Goal: Task Accomplishment & Management: Manage account settings

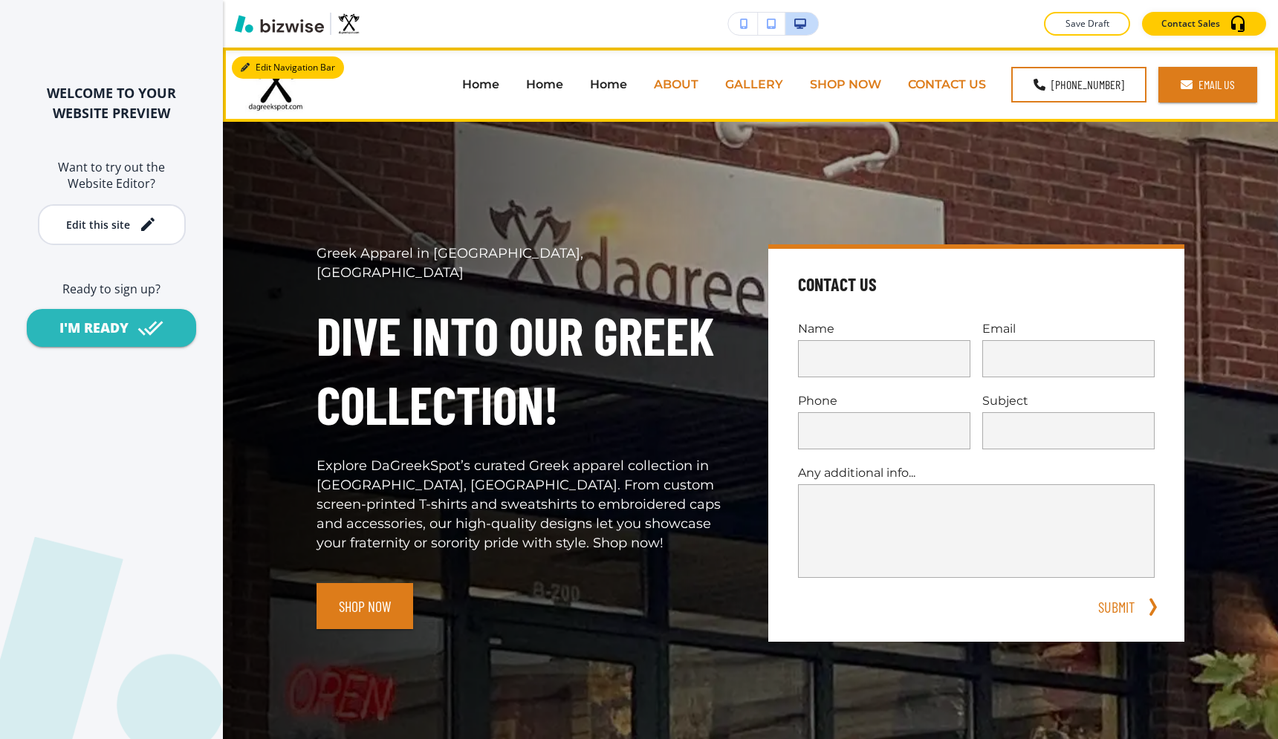
click at [254, 68] on button "Edit Navigation Bar" at bounding box center [288, 67] width 112 height 22
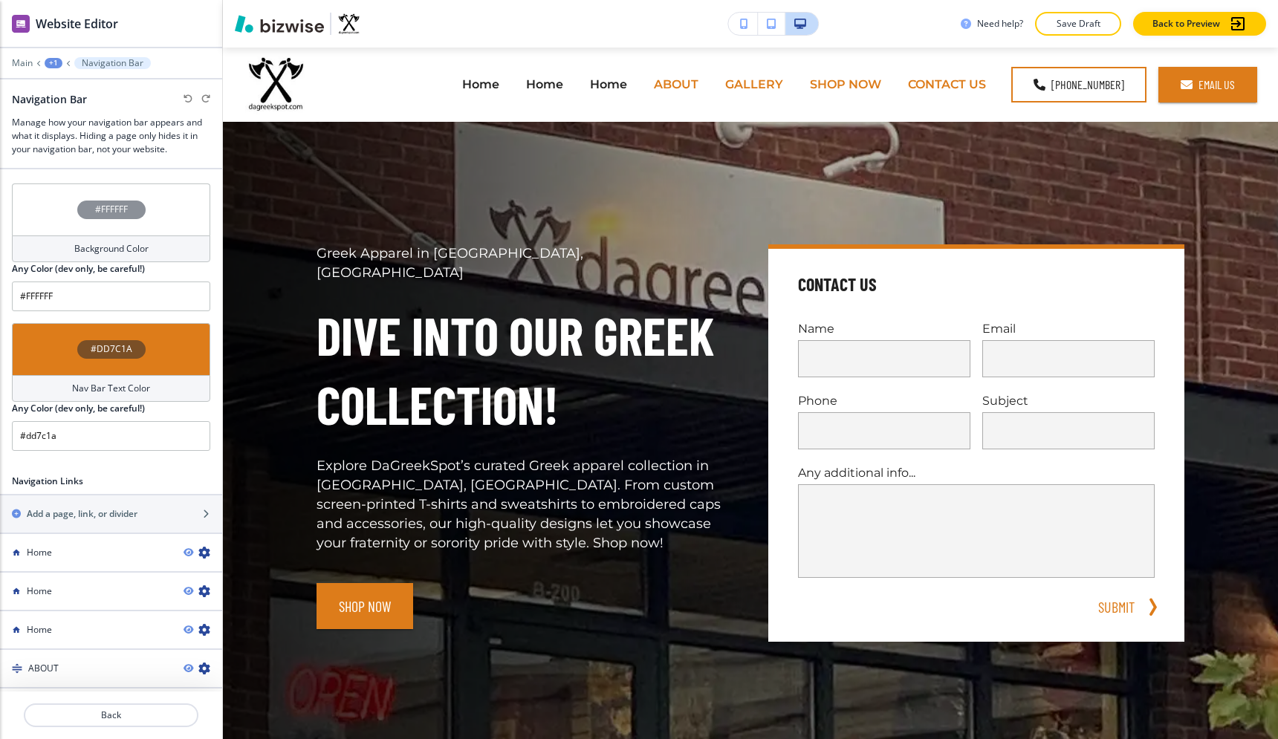
scroll to position [767, 0]
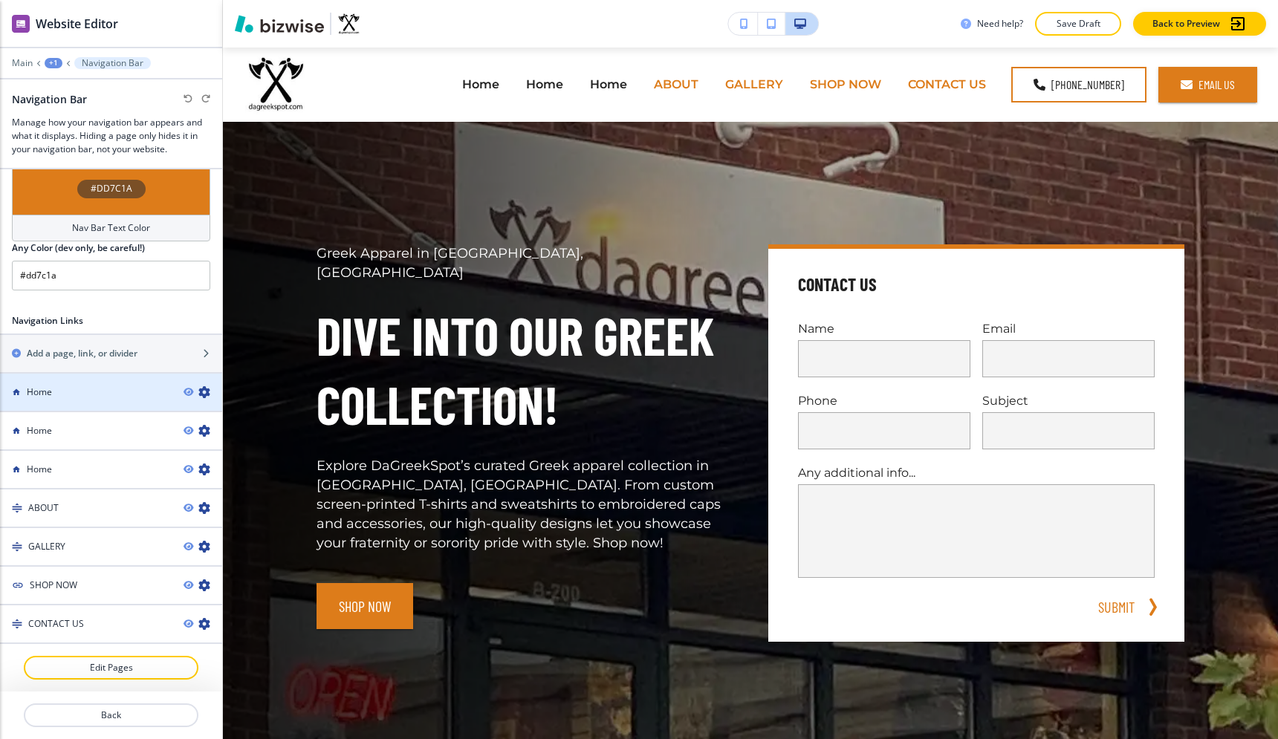
click at [130, 386] on div "Home" at bounding box center [86, 392] width 172 height 13
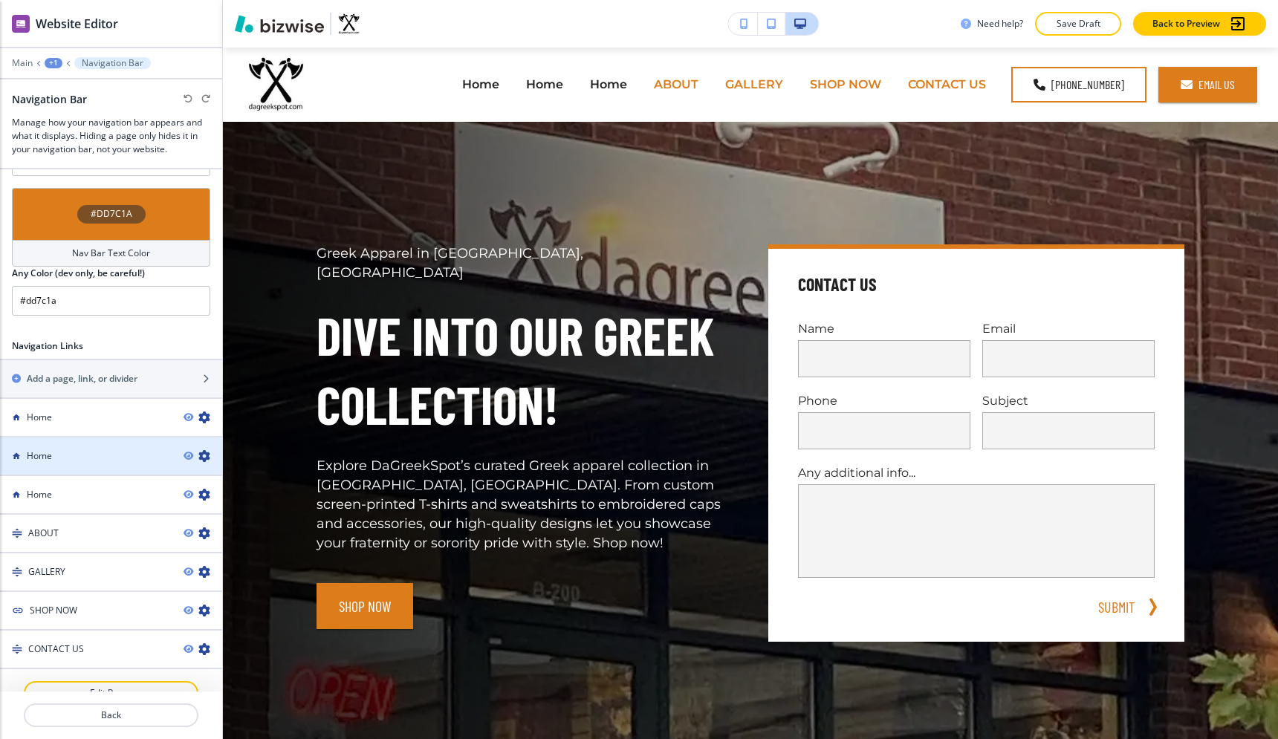
scroll to position [736, 0]
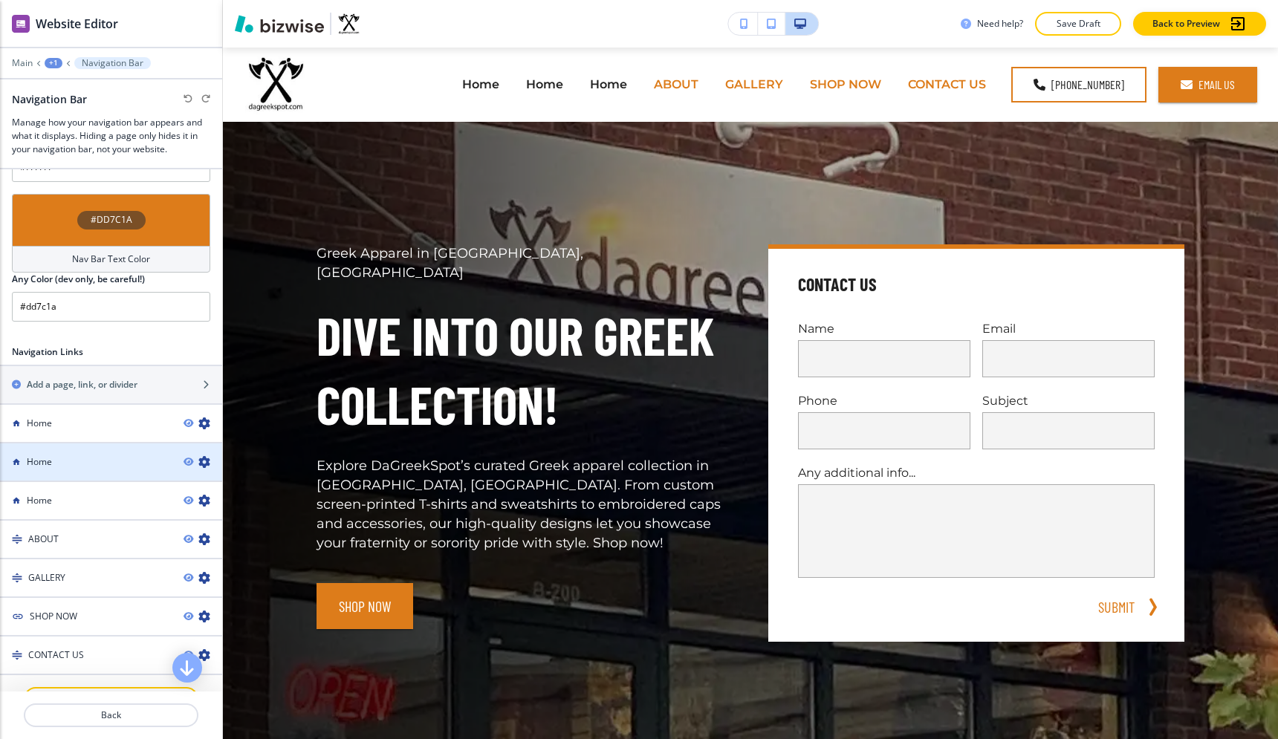
click at [205, 463] on icon "button" at bounding box center [204, 462] width 12 height 12
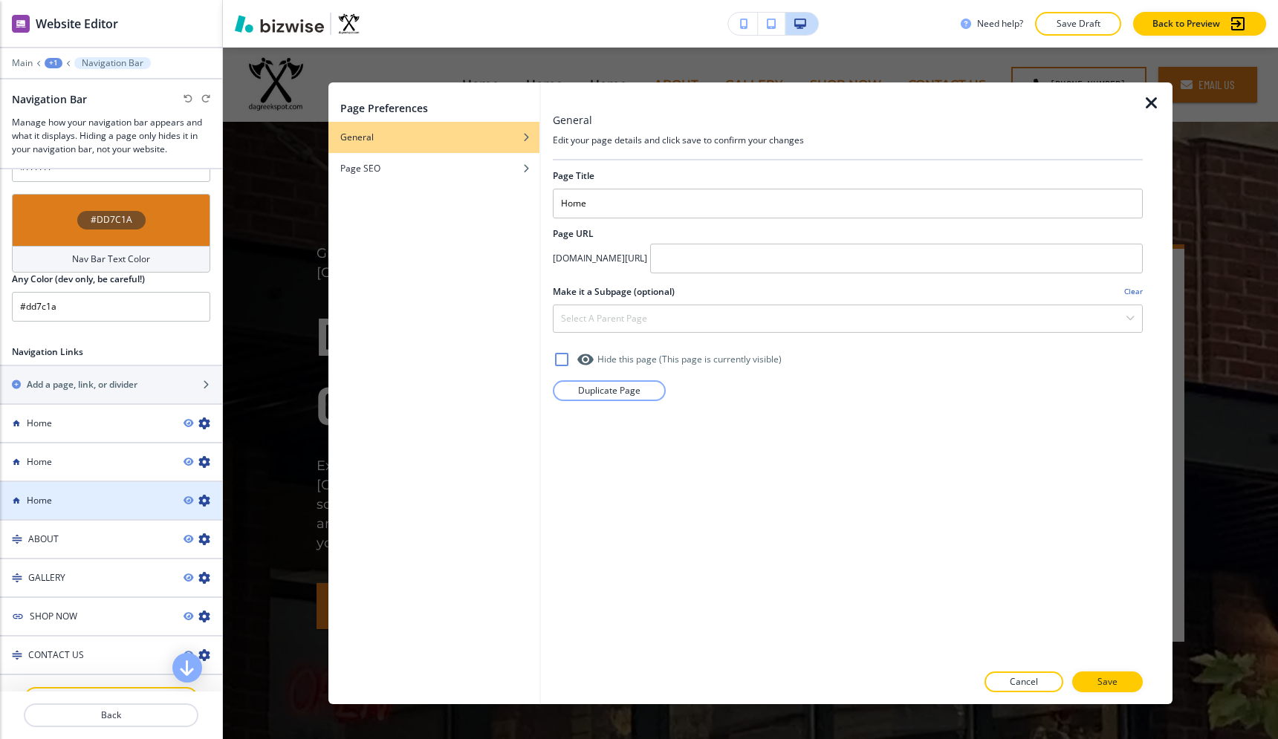
click at [146, 487] on div at bounding box center [111, 488] width 222 height 12
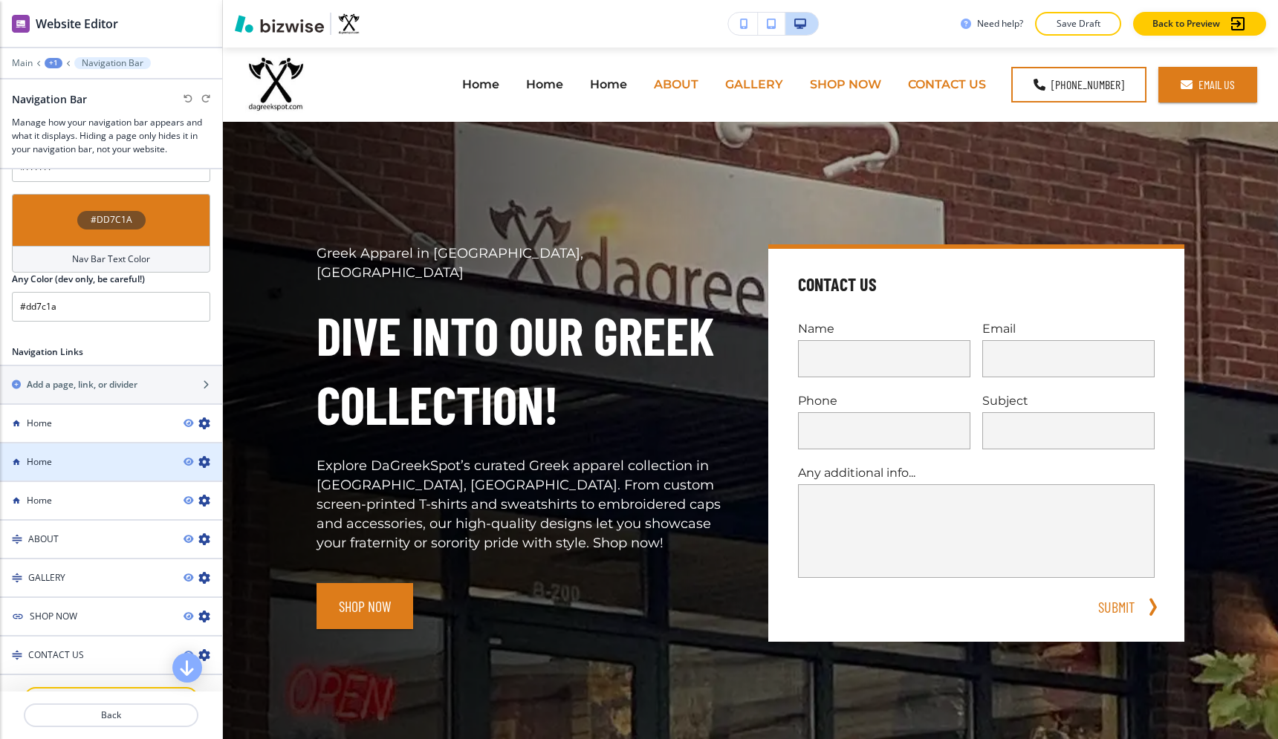
click at [146, 455] on div "Home" at bounding box center [86, 461] width 172 height 13
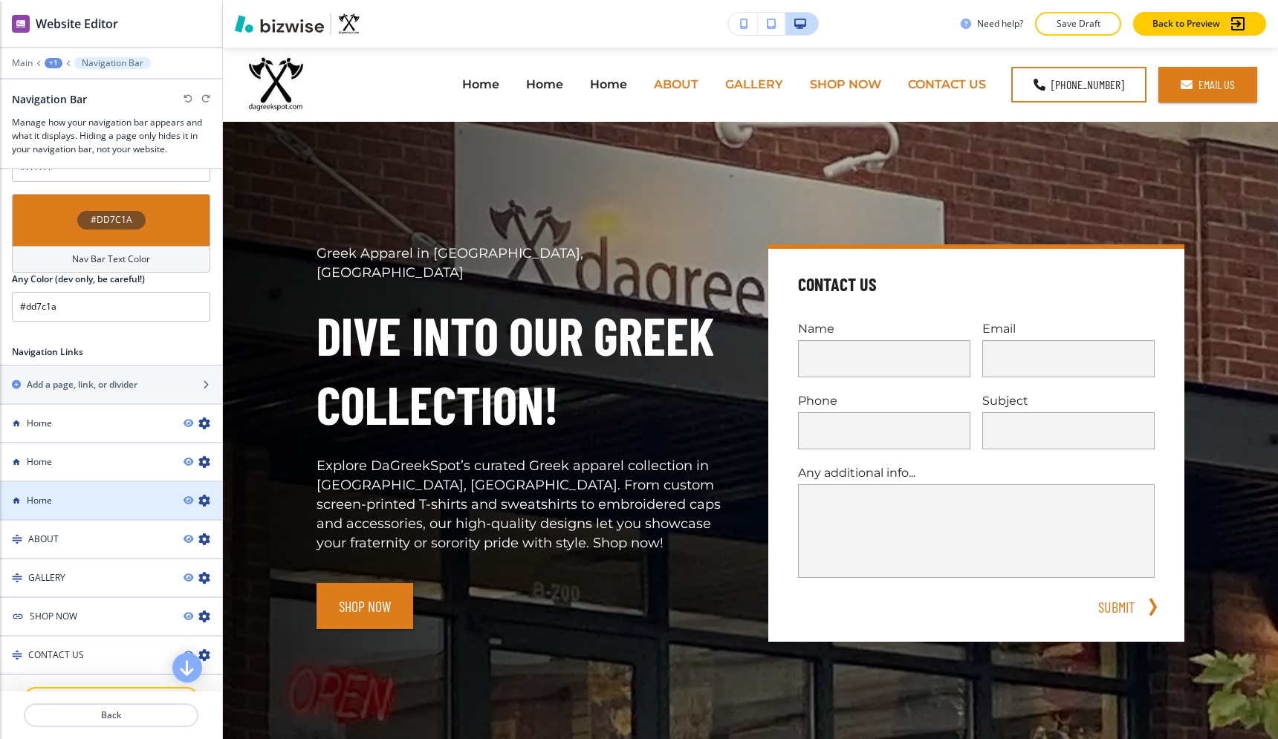
click at [150, 492] on div at bounding box center [111, 488] width 222 height 12
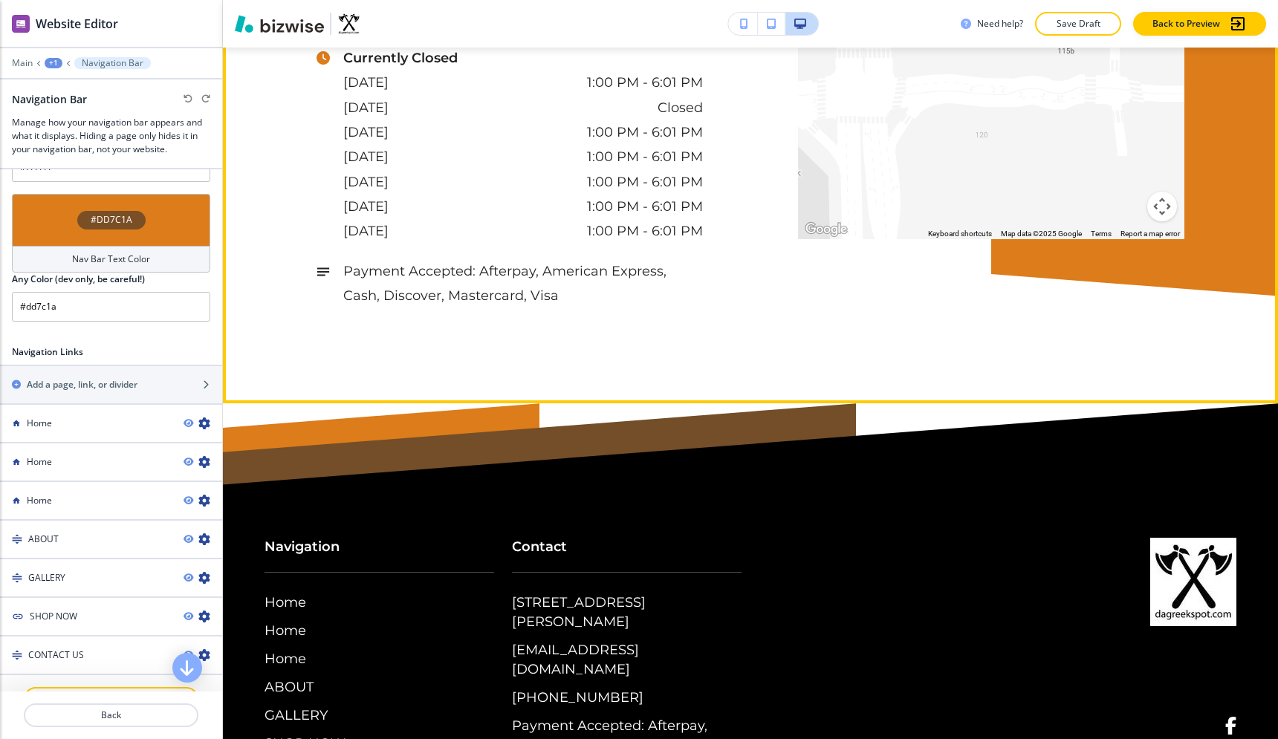
scroll to position [4711, 0]
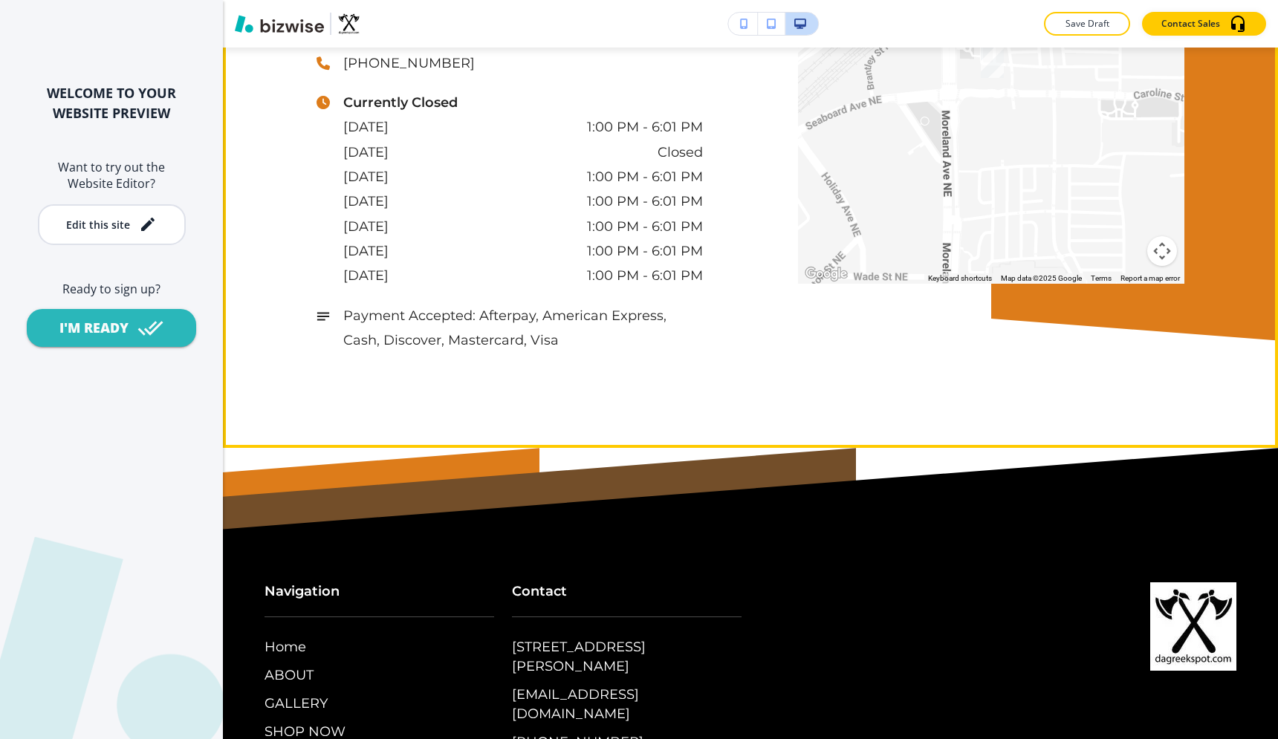
scroll to position [4591, 0]
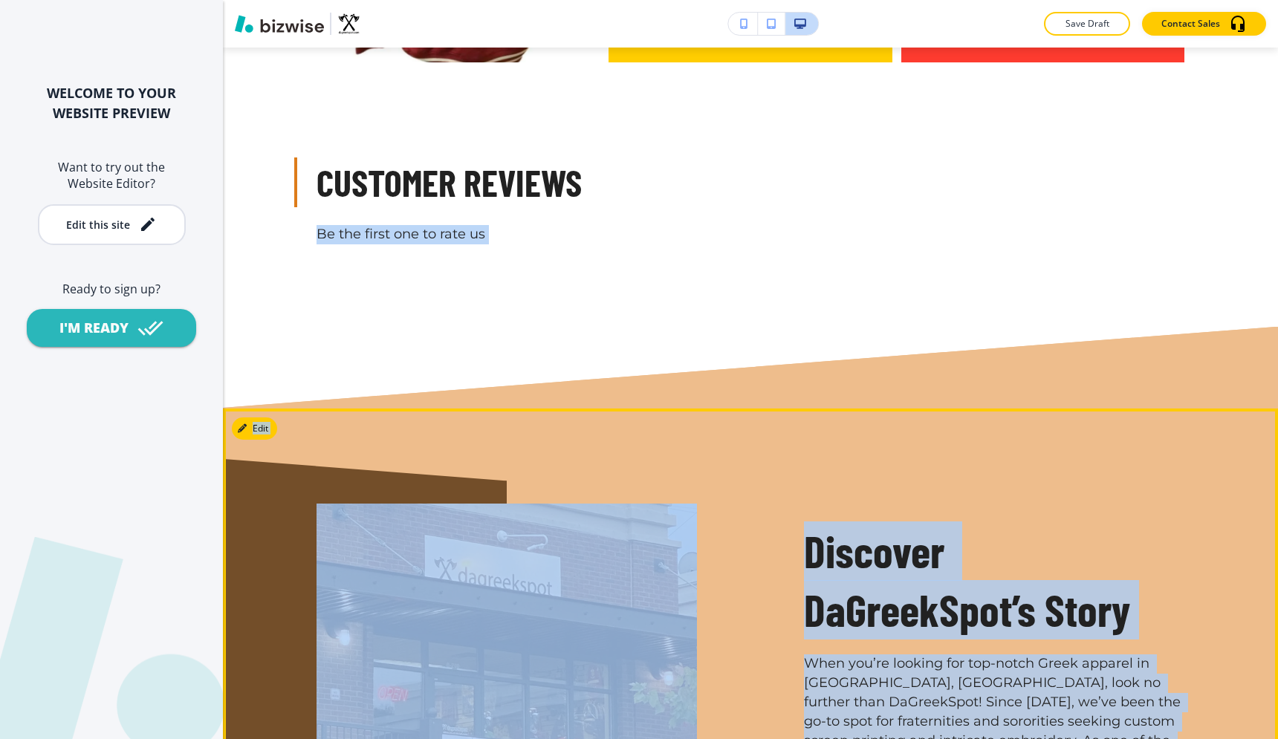
drag, startPoint x: 371, startPoint y: 190, endPoint x: 387, endPoint y: 518, distance: 328.0
click at [387, 518] on main "Edit Greek Apparel in Atlanta, GA Dive into Our Greek Collection! Explore DaGre…" at bounding box center [750, 87] width 1055 height 4915
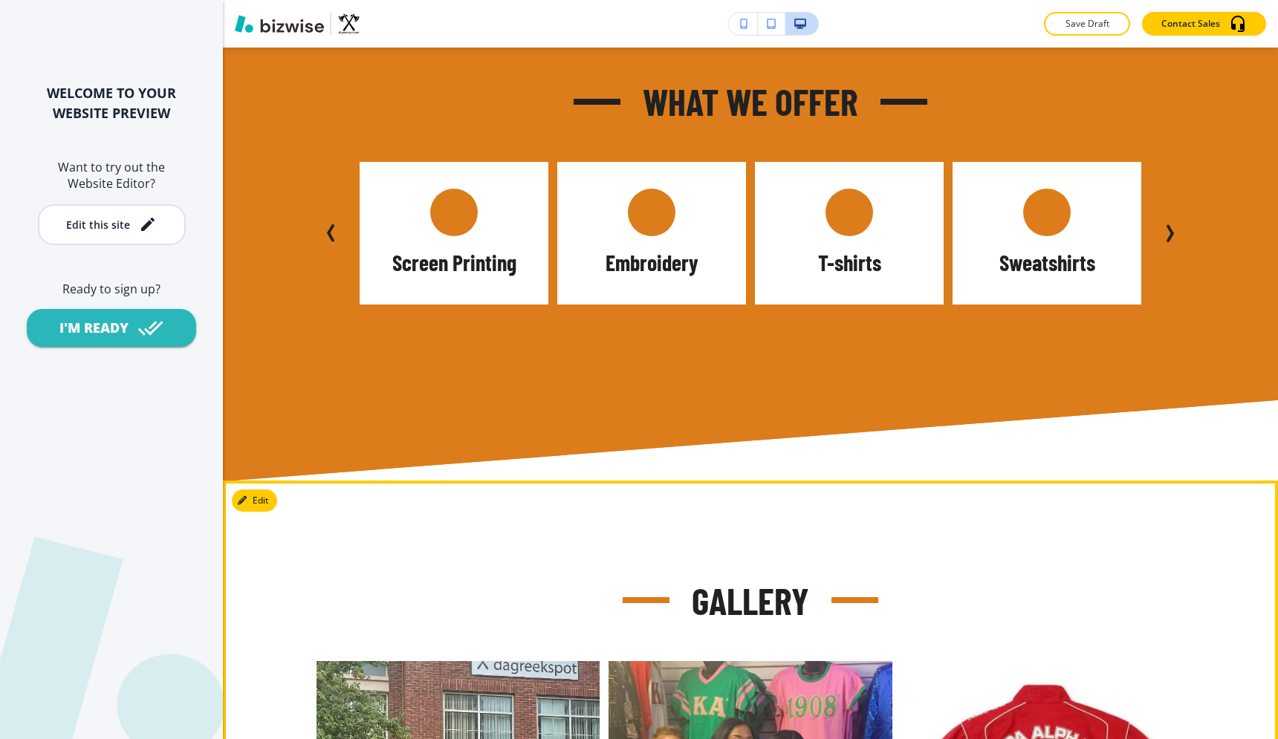
scroll to position [1034, 0]
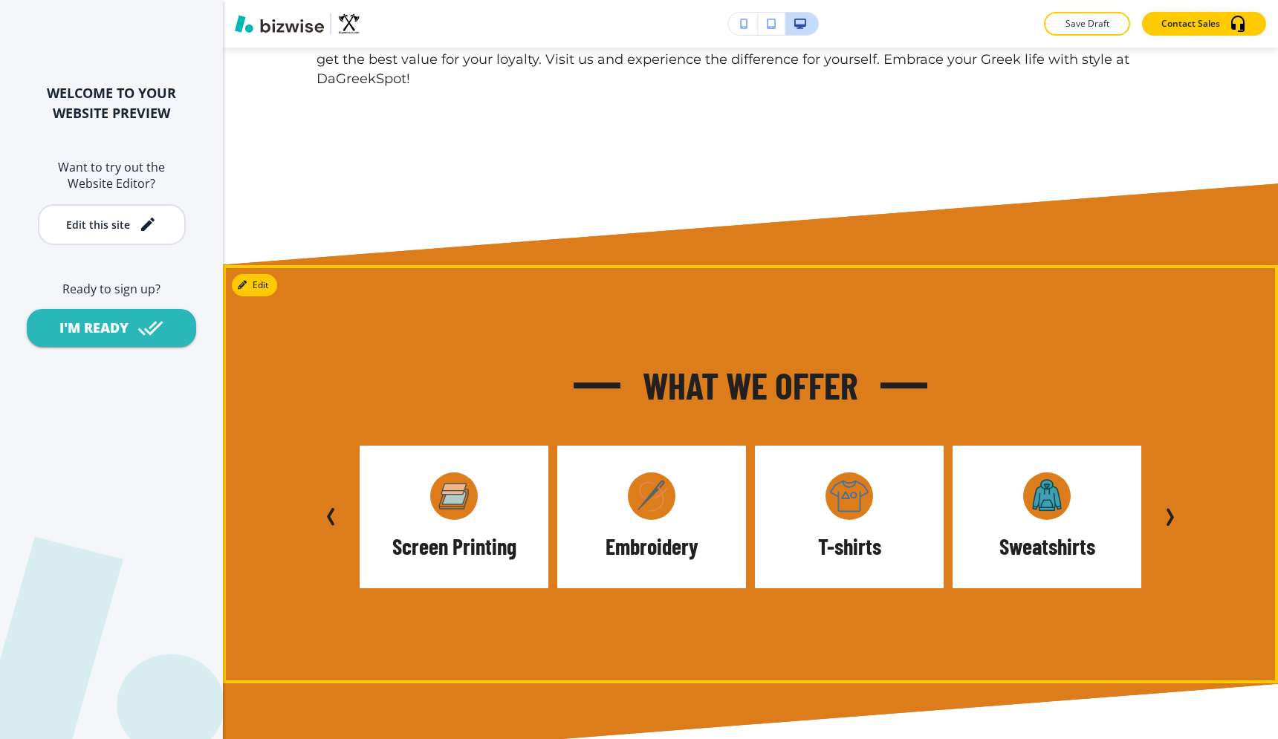
click at [511, 458] on div "Screen Printing" at bounding box center [454, 517] width 189 height 143
click at [481, 446] on div "Screen Printing" at bounding box center [454, 517] width 189 height 143
click at [266, 274] on button "Edit This Section" at bounding box center [282, 285] width 100 height 22
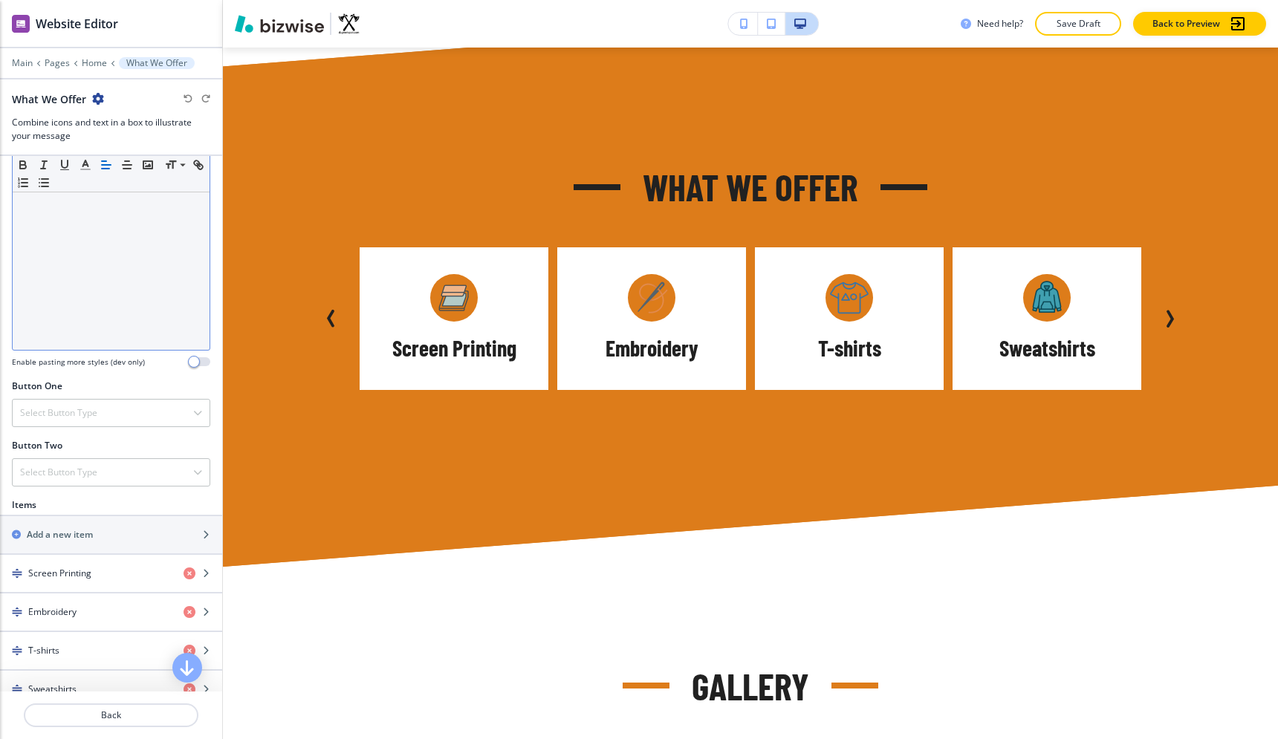
scroll to position [667, 0]
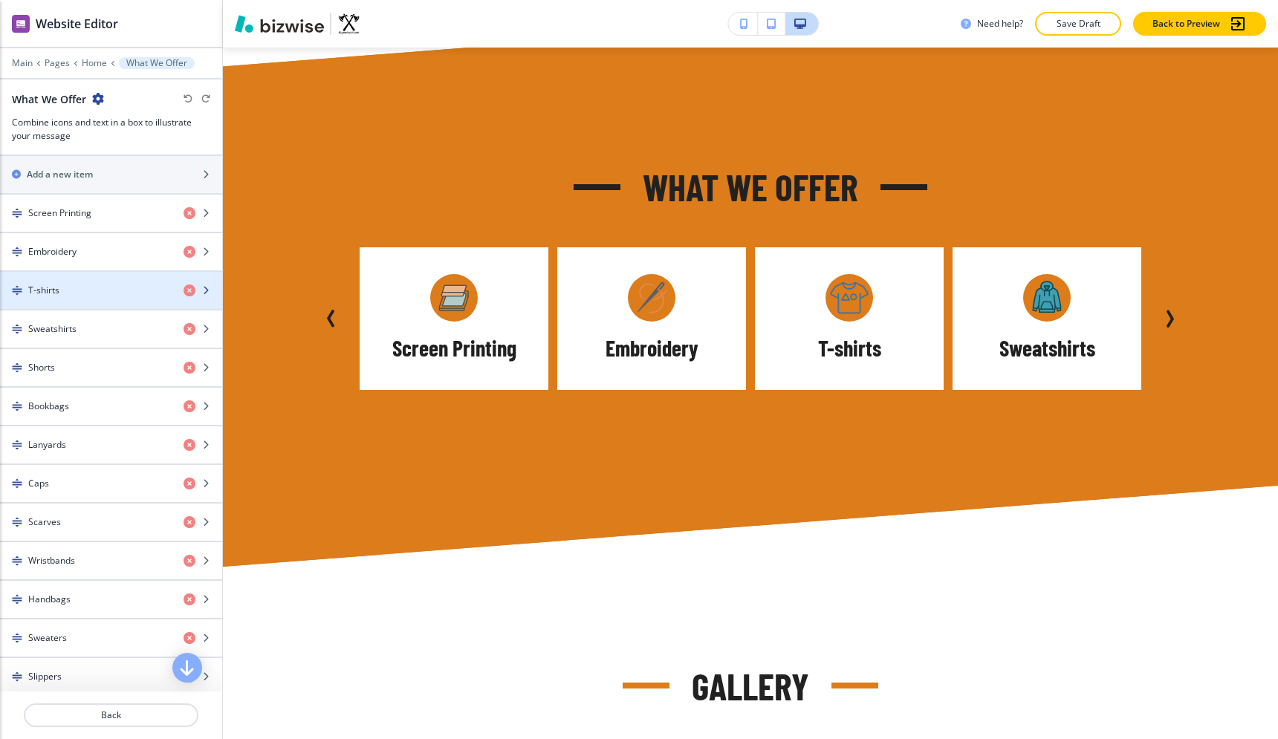
click at [122, 287] on div "T-shirts" at bounding box center [86, 290] width 172 height 13
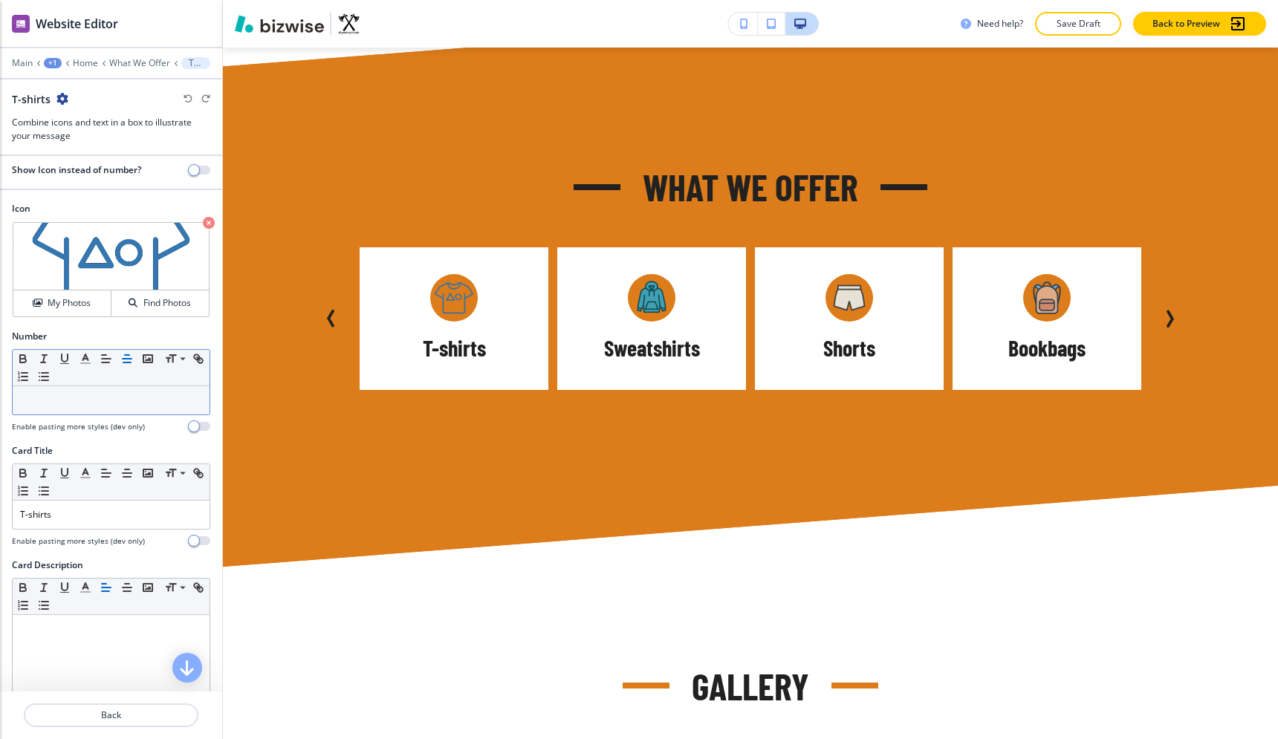
scroll to position [16, 0]
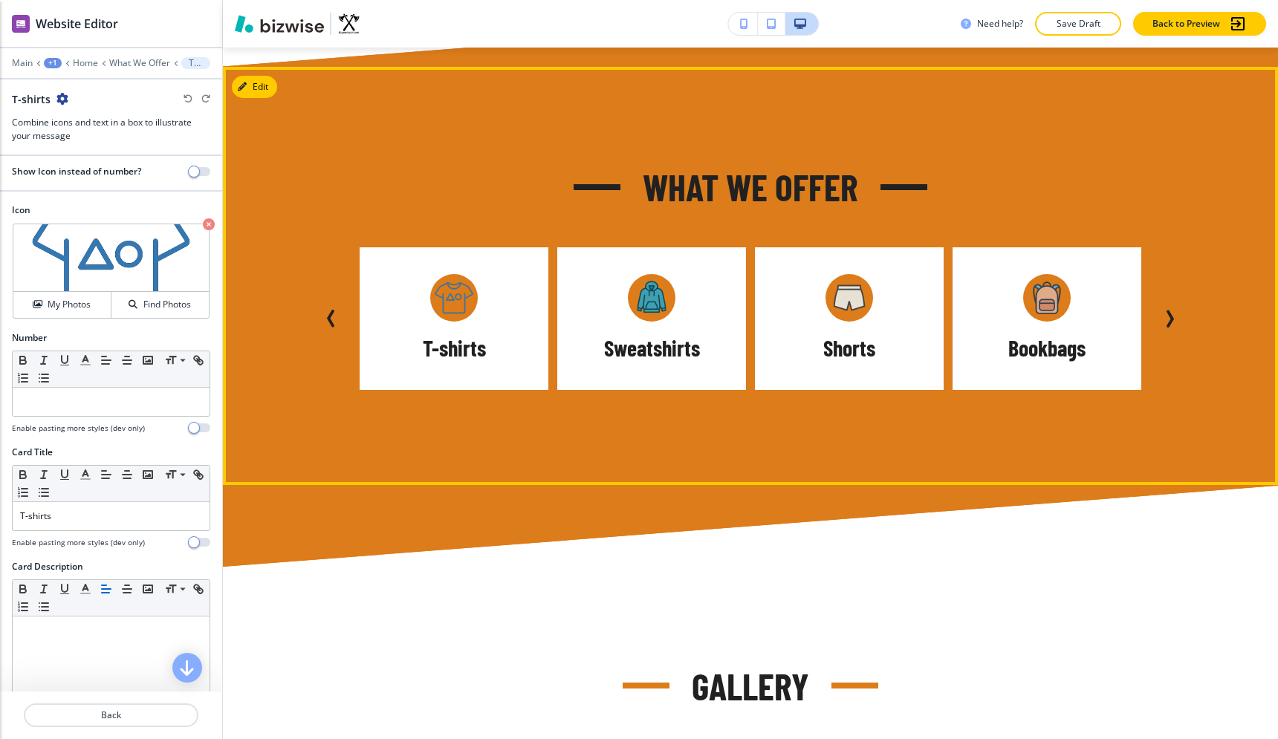
click at [334, 310] on icon "Previous Slide" at bounding box center [331, 319] width 18 height 18
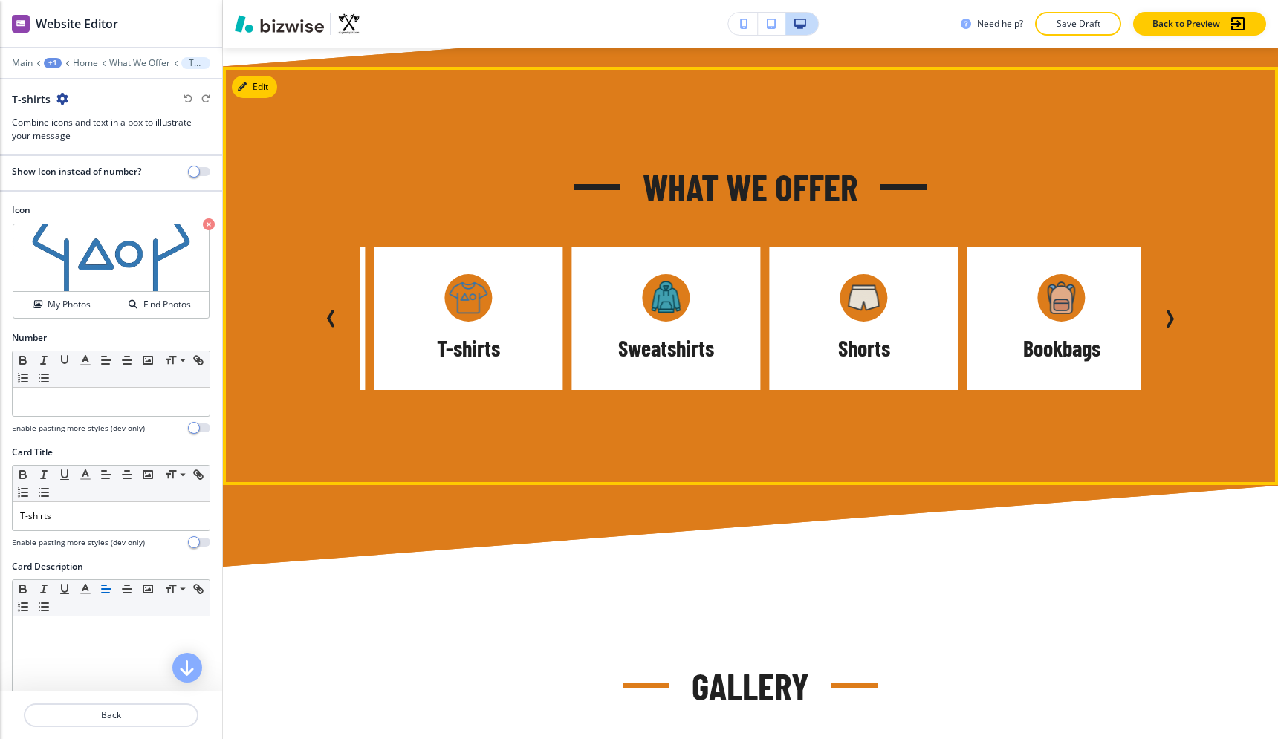
click at [334, 310] on icon "Previous Slide" at bounding box center [331, 319] width 18 height 18
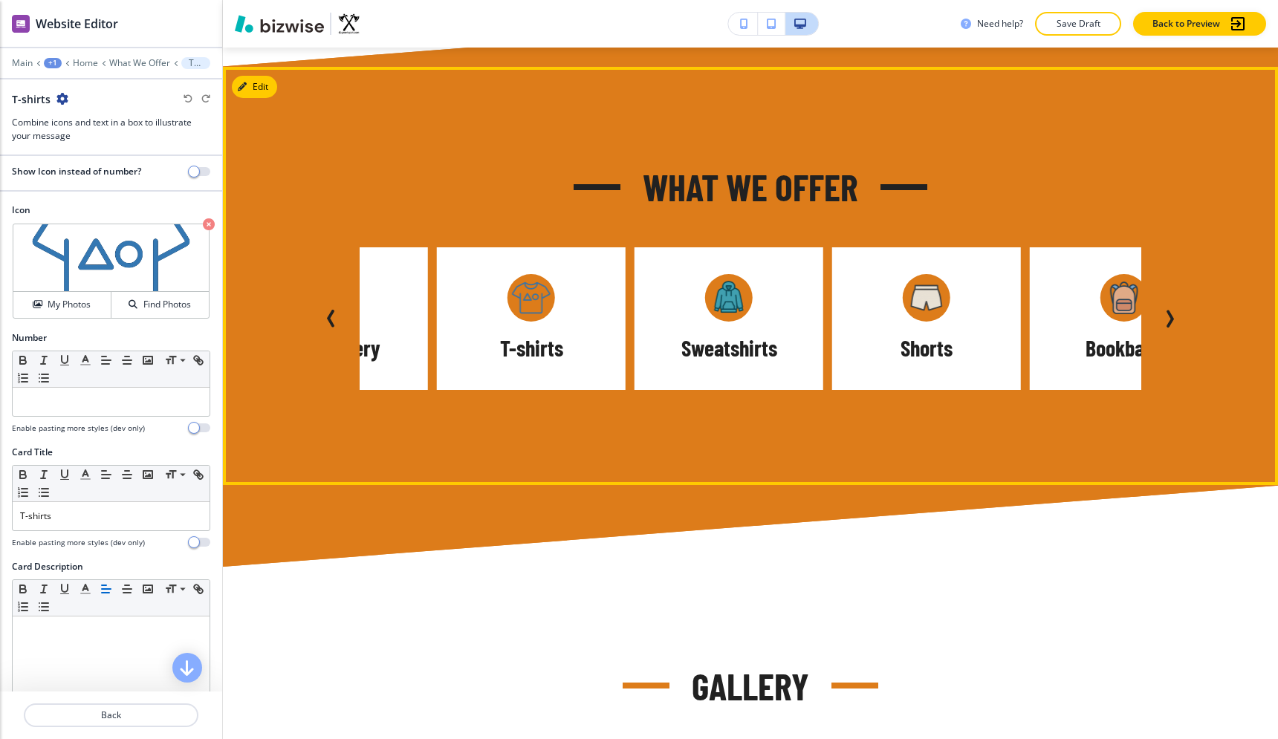
click at [334, 310] on icon "Previous Slide" at bounding box center [331, 319] width 18 height 18
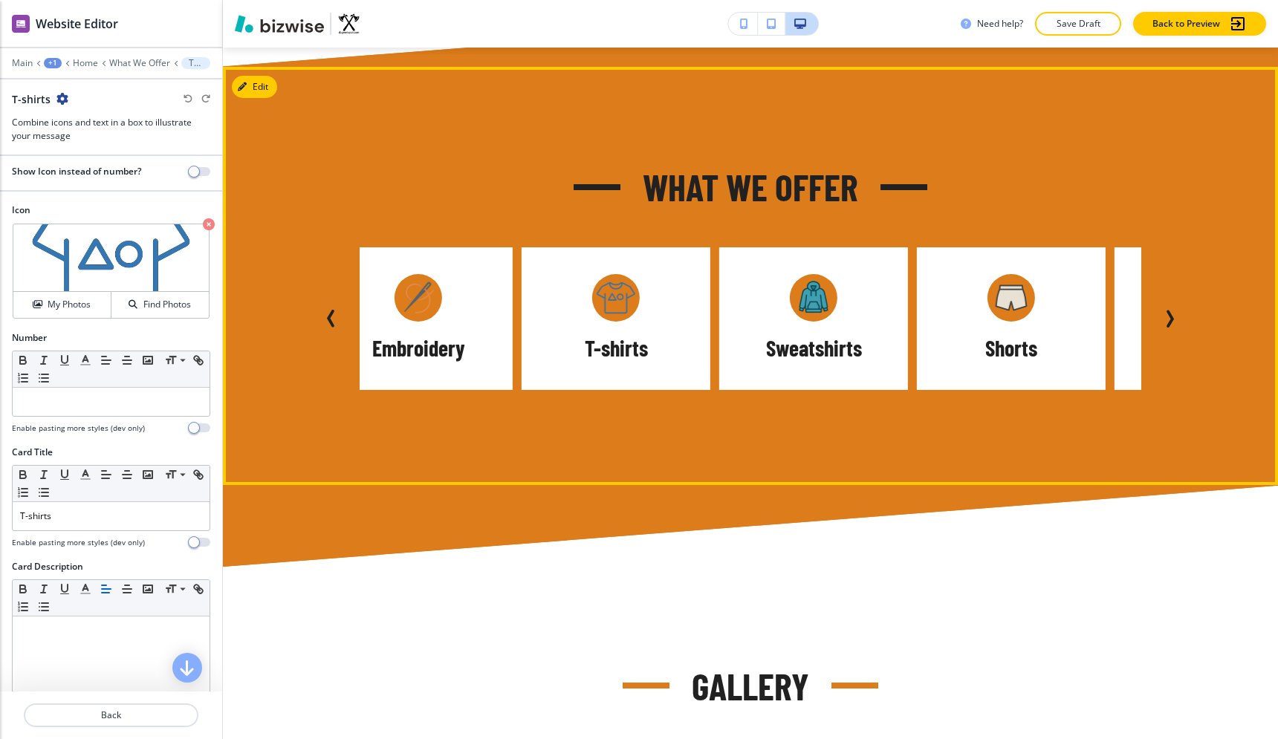
click at [334, 310] on icon "Previous Slide" at bounding box center [331, 319] width 18 height 18
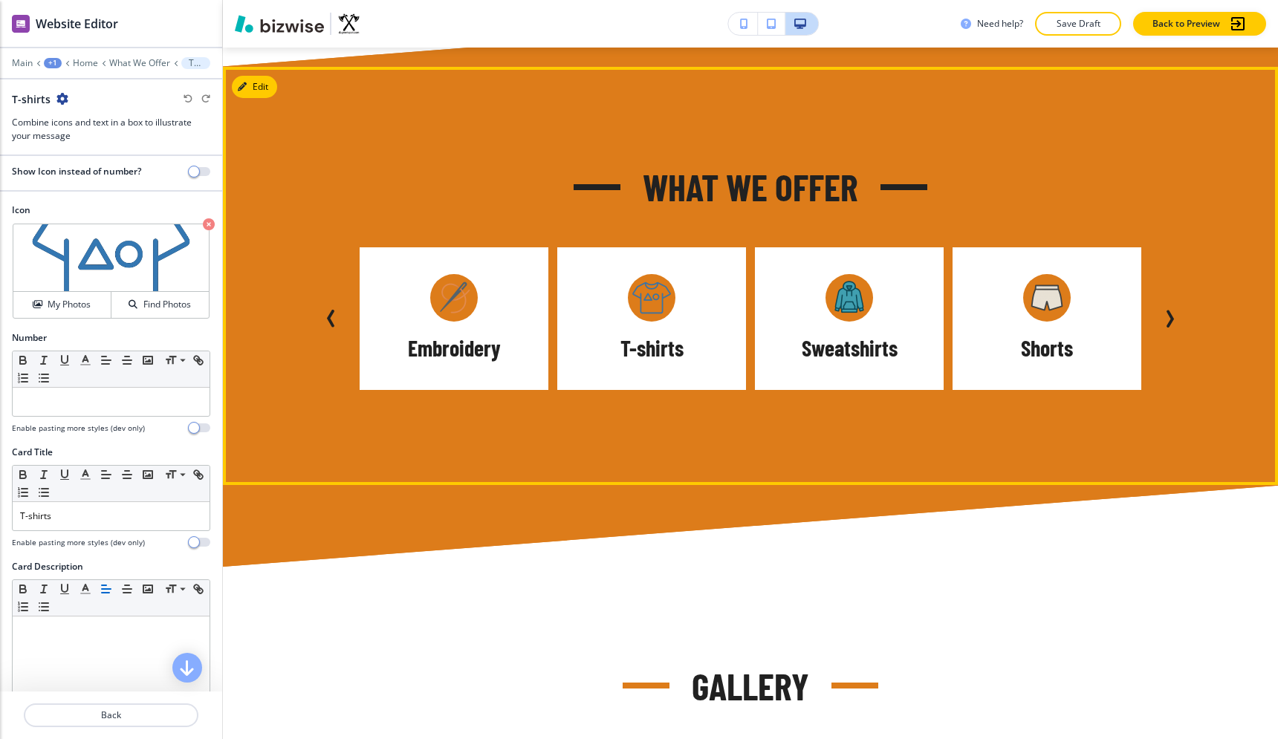
click at [334, 310] on icon "Previous Slide" at bounding box center [331, 319] width 18 height 18
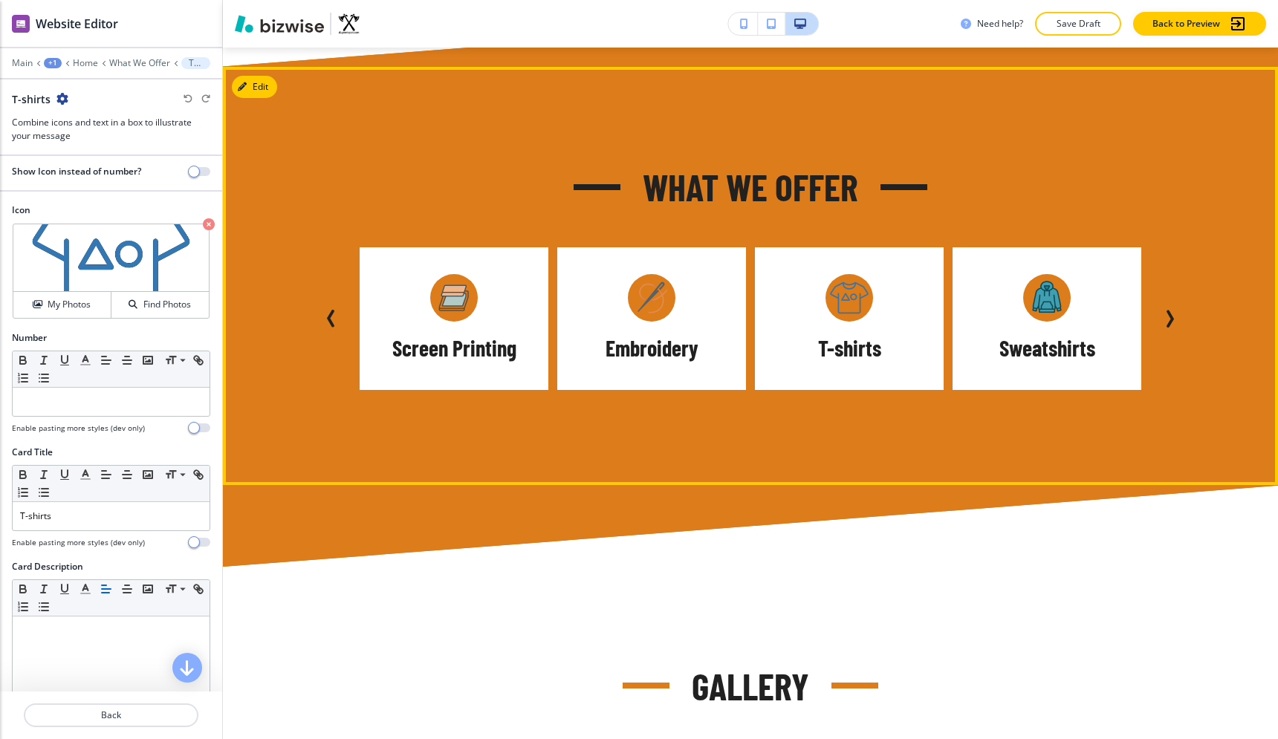
click at [334, 310] on icon "Previous Slide" at bounding box center [331, 319] width 18 height 18
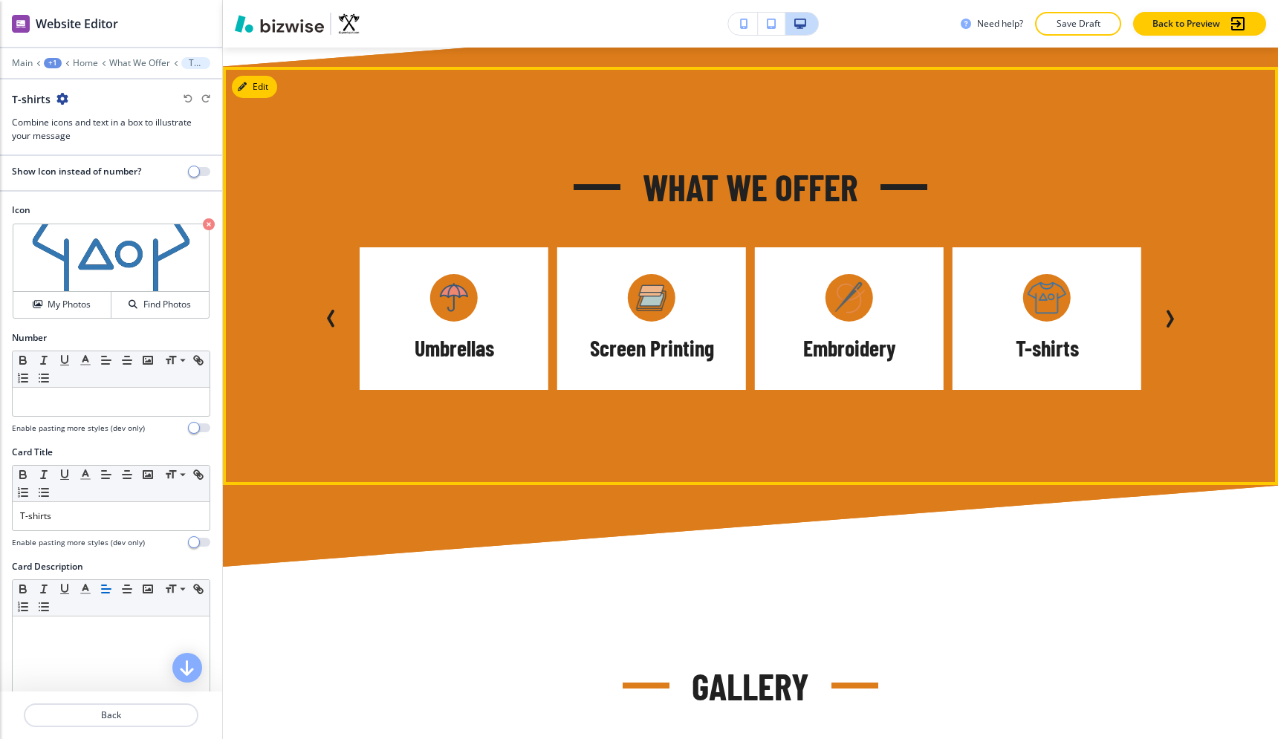
click at [334, 310] on icon "Previous Slide" at bounding box center [331, 319] width 18 height 18
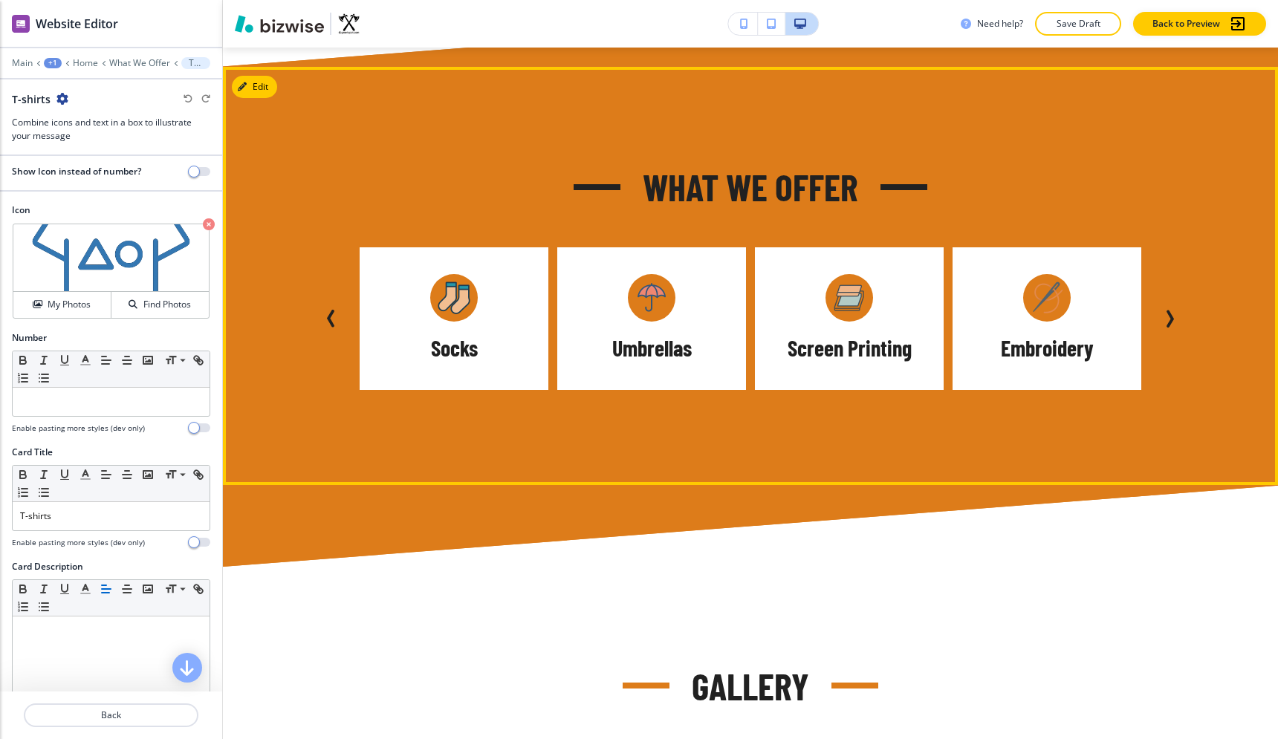
click at [334, 310] on icon "Previous Slide" at bounding box center [331, 319] width 18 height 18
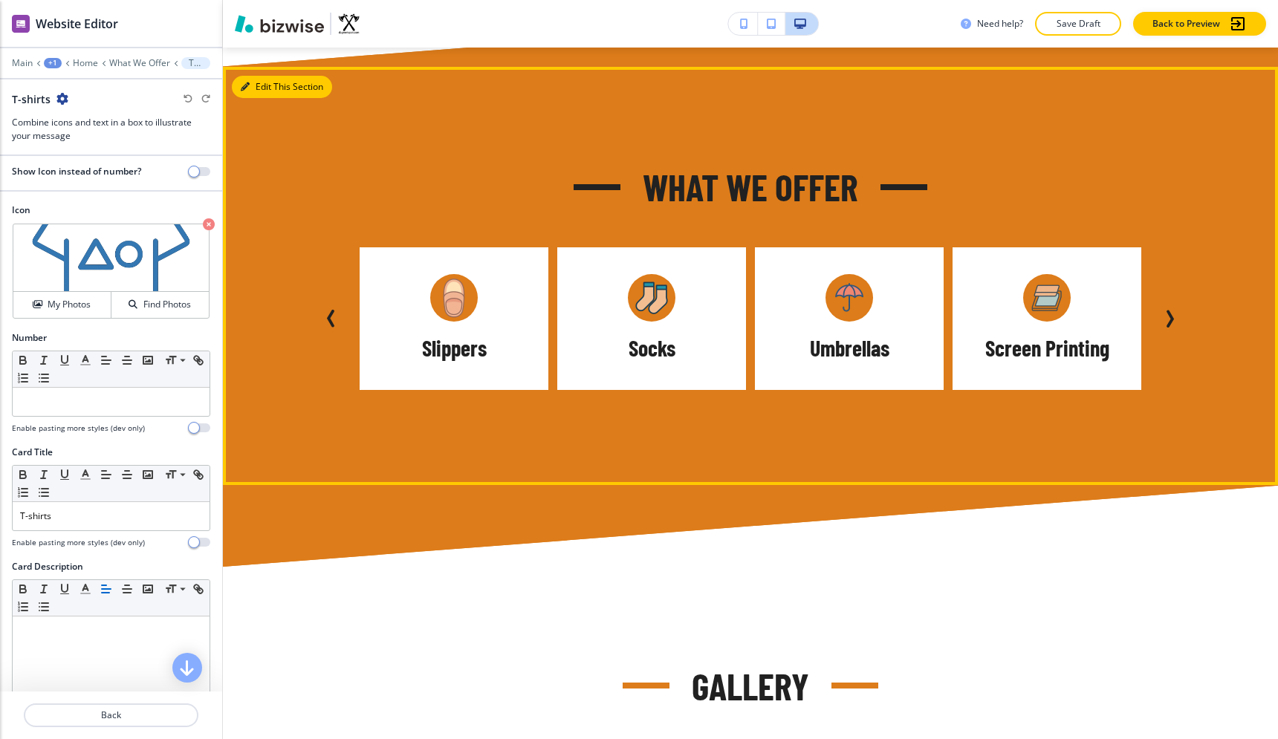
click at [261, 71] on div "Edit This Section What We Offer Sweaters Slippers Socks Umbrellas Screen Printi…" at bounding box center [750, 276] width 1055 height 418
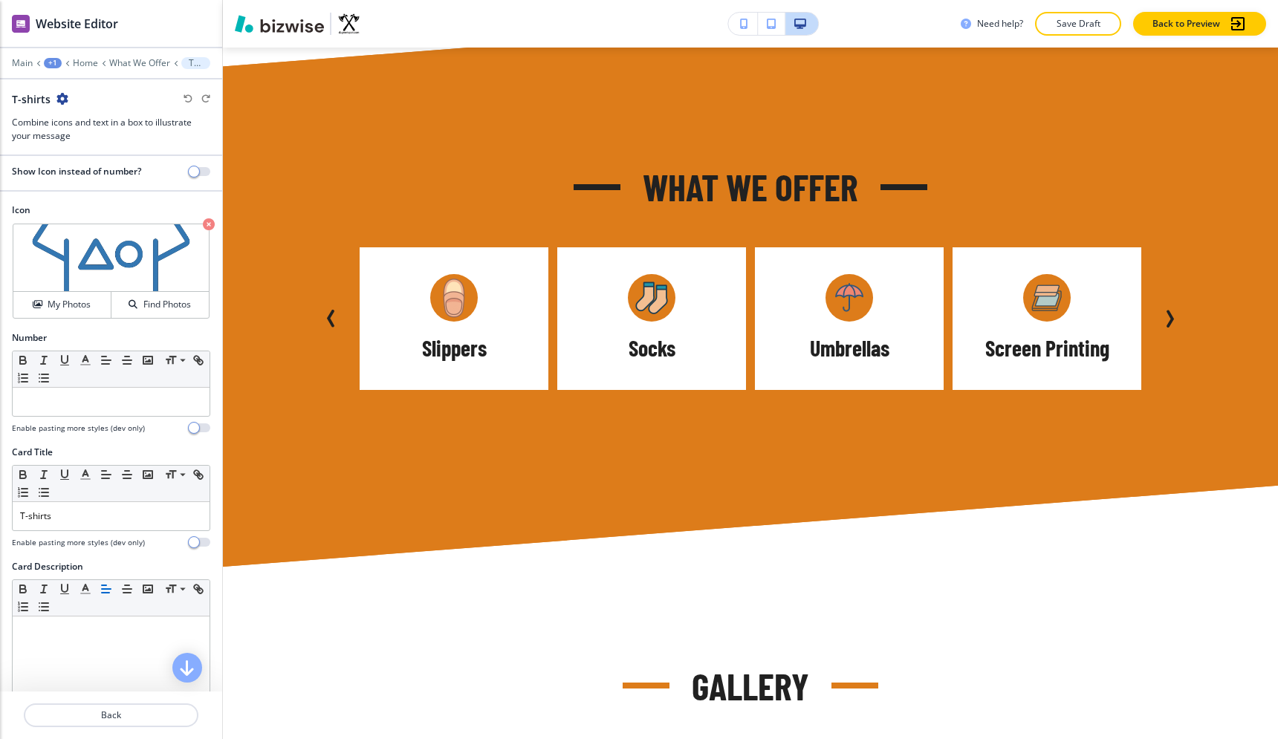
scroll to position [224, 0]
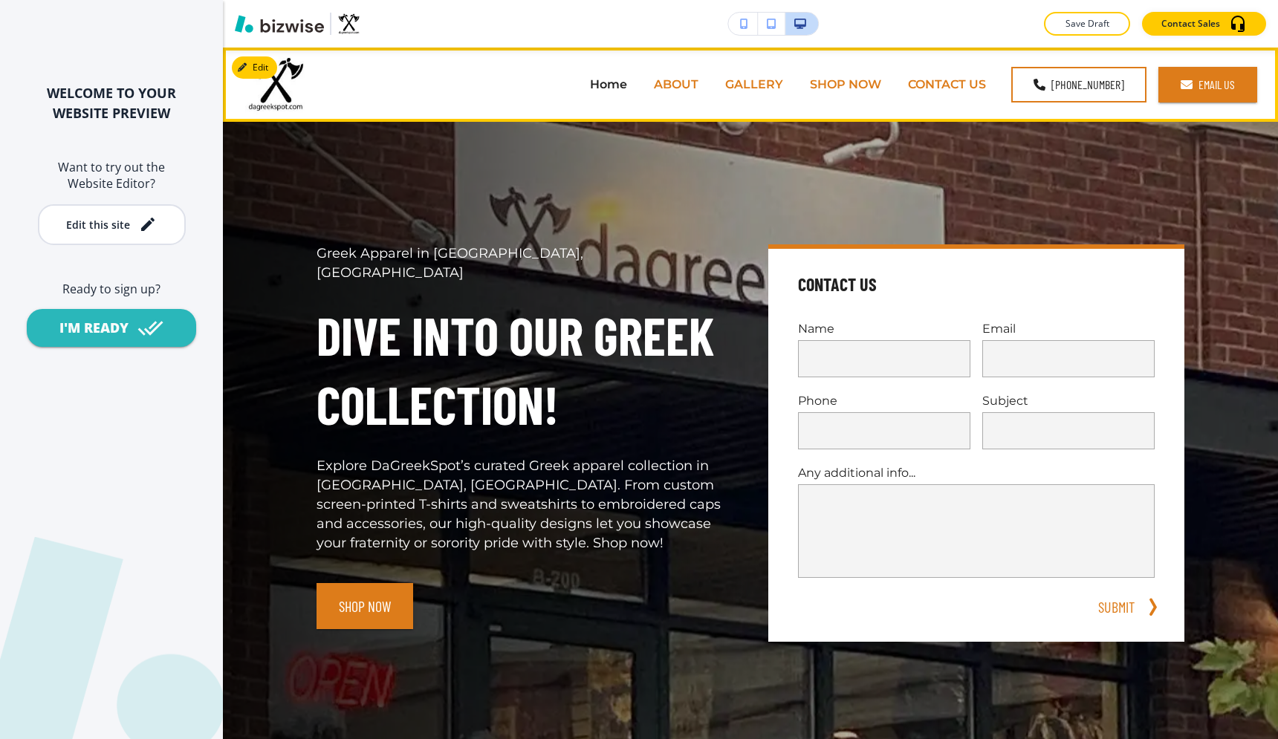
click at [848, 79] on p "SHOP NOW" at bounding box center [845, 84] width 71 height 17
click at [777, 79] on p "GALLERY" at bounding box center [754, 84] width 58 height 17
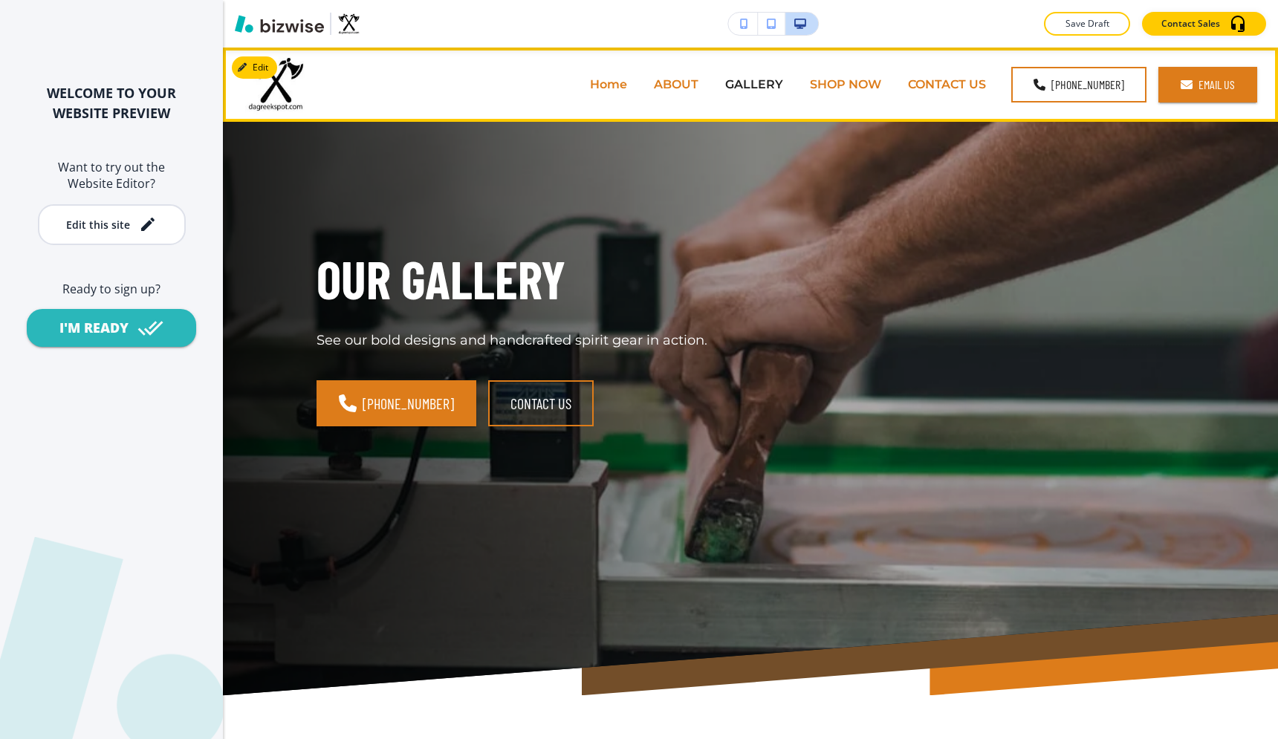
click at [684, 82] on p "ABOUT" at bounding box center [676, 84] width 45 height 17
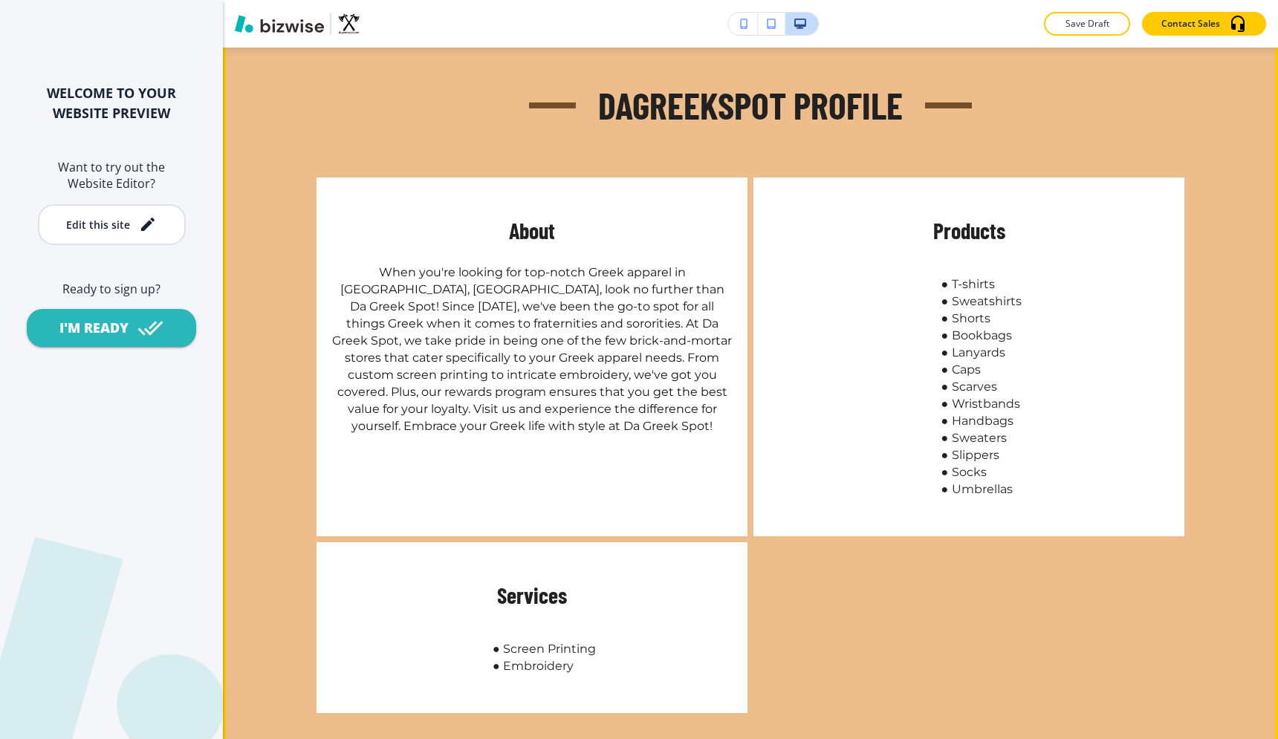
scroll to position [1151, 0]
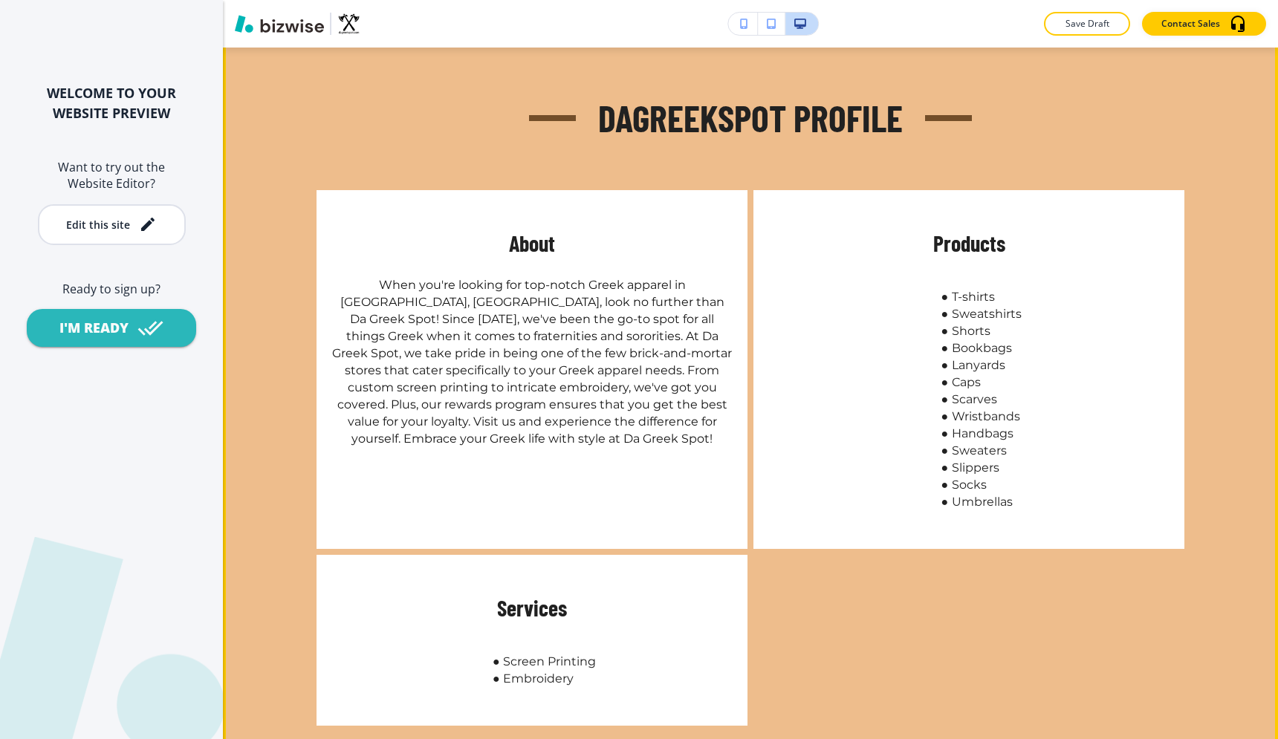
click at [814, 198] on div "Products T-shirts Sweatshirts Shorts Bookbags Lanyards Caps Scarves Wristbands …" at bounding box center [968, 369] width 431 height 359
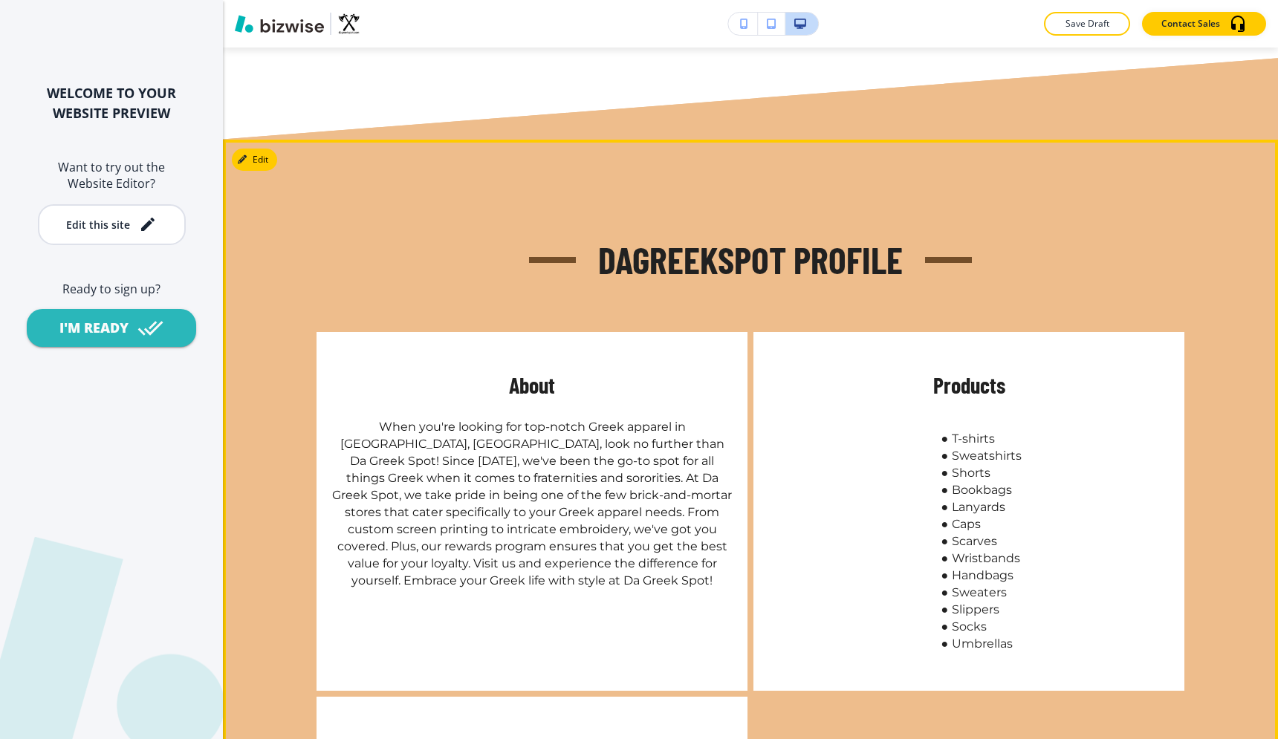
scroll to position [970, 0]
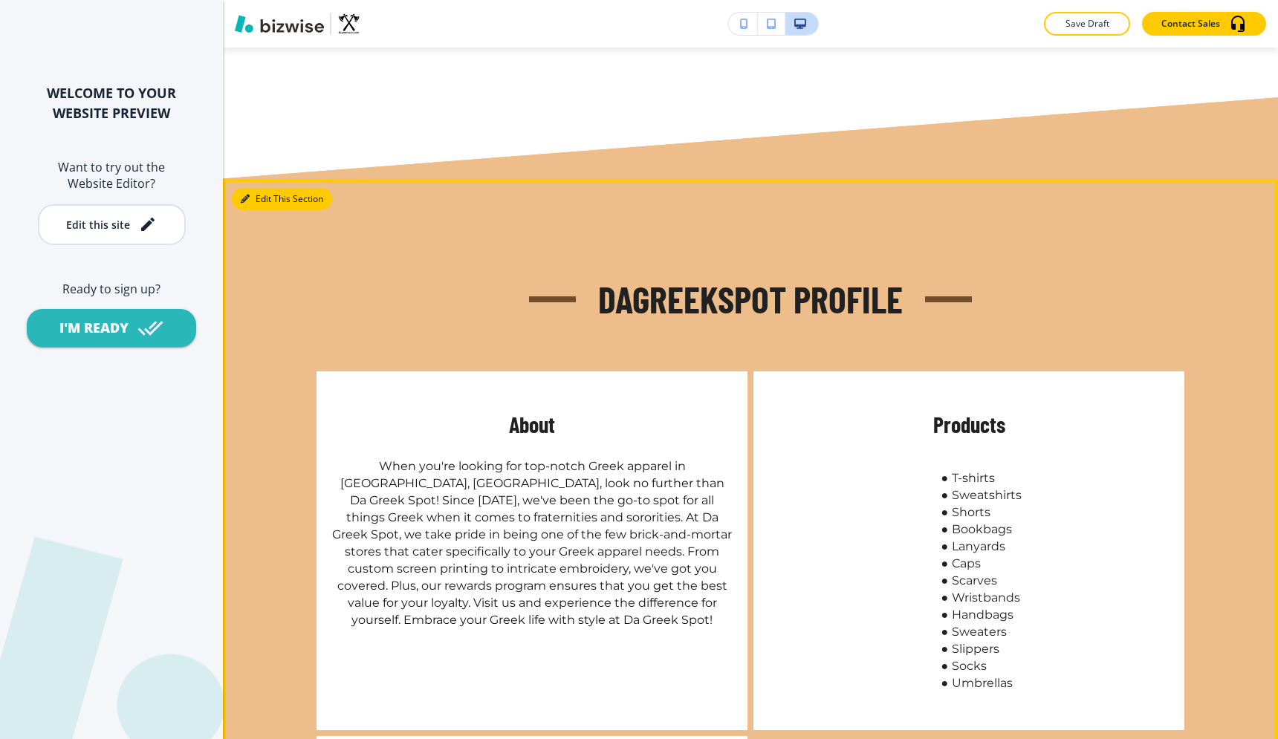
click at [242, 195] on icon "button" at bounding box center [245, 199] width 9 height 9
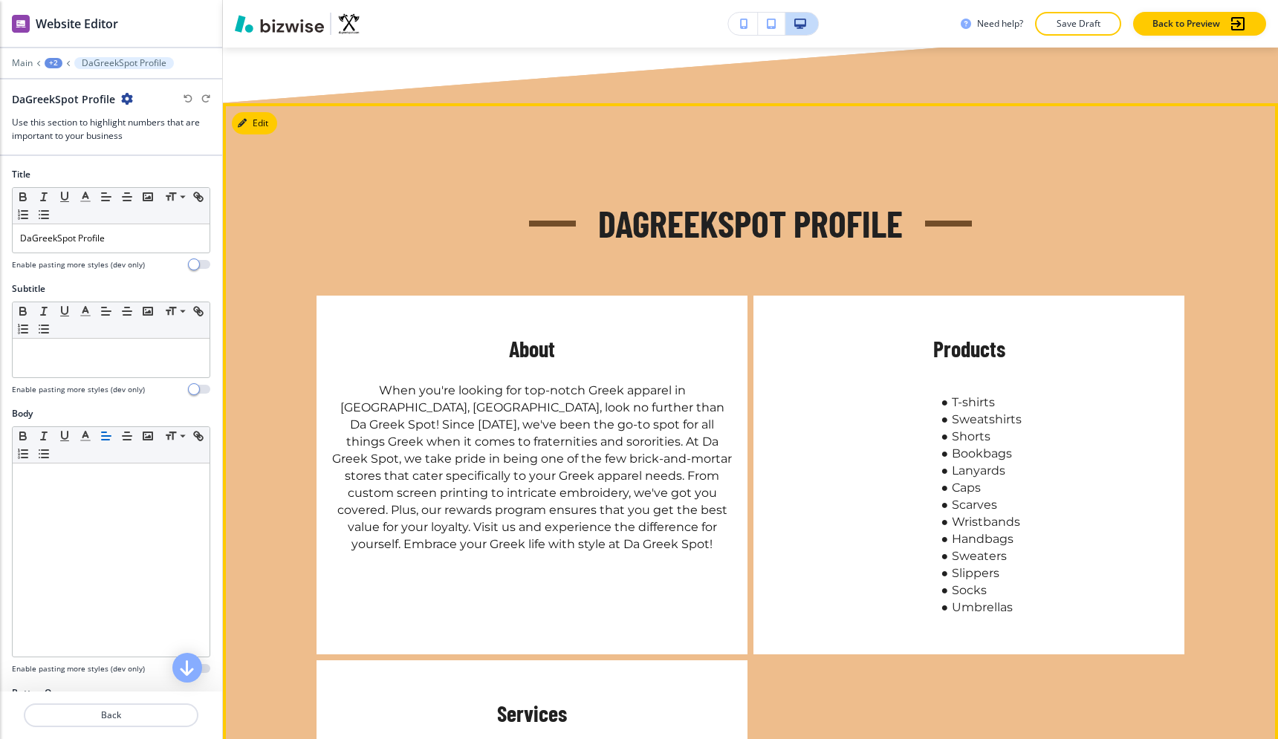
scroll to position [1082, 0]
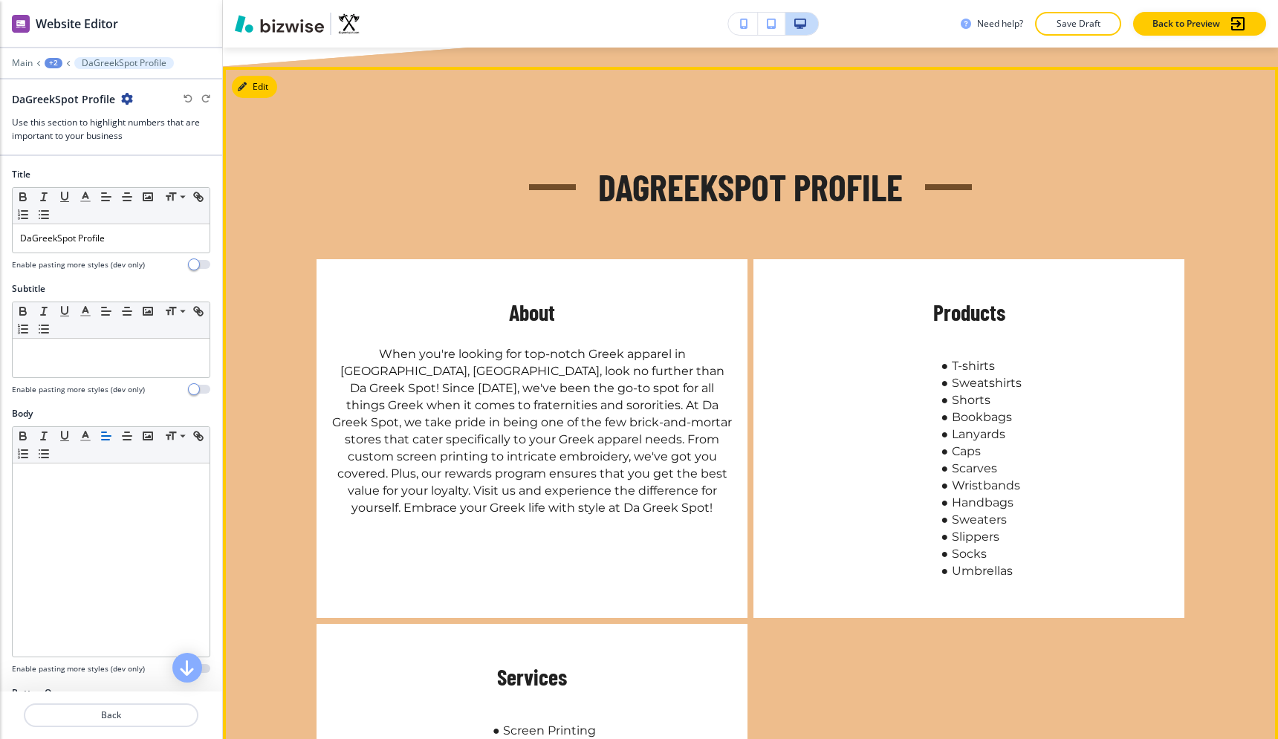
click at [949, 392] on li "Shorts" at bounding box center [978, 400] width 88 height 17
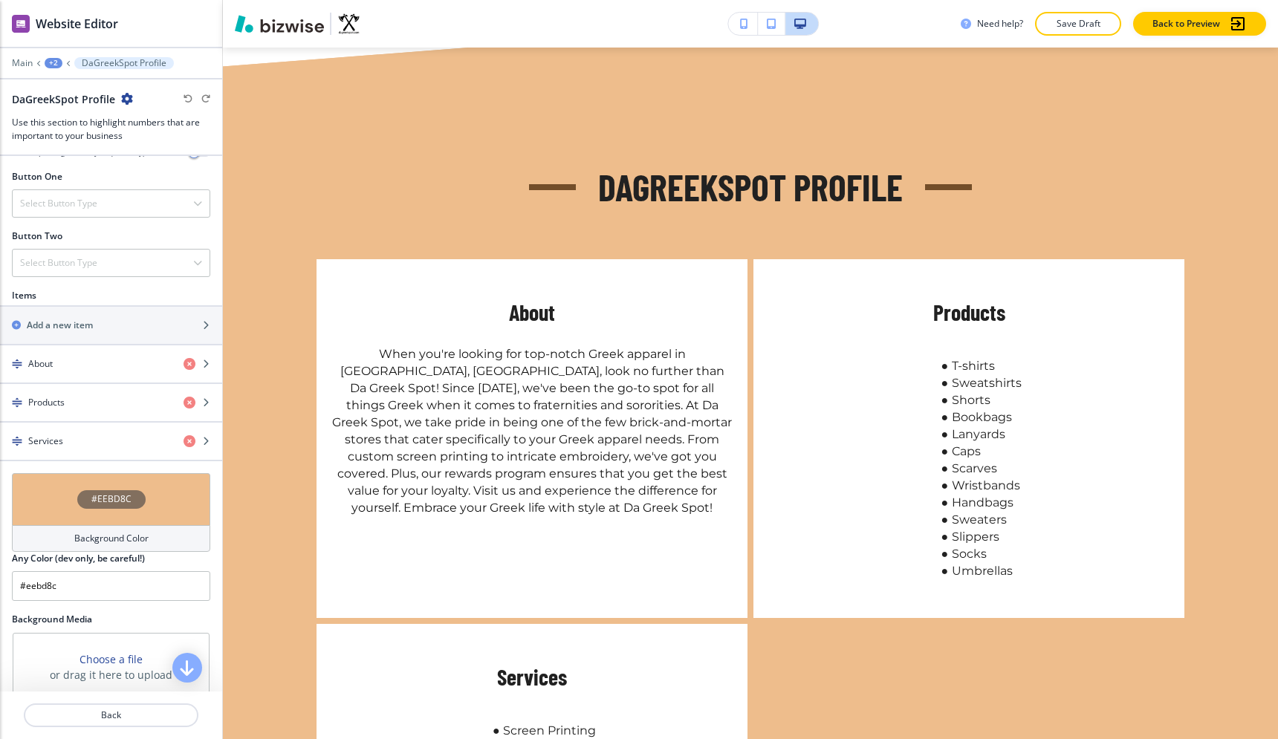
scroll to position [547, 0]
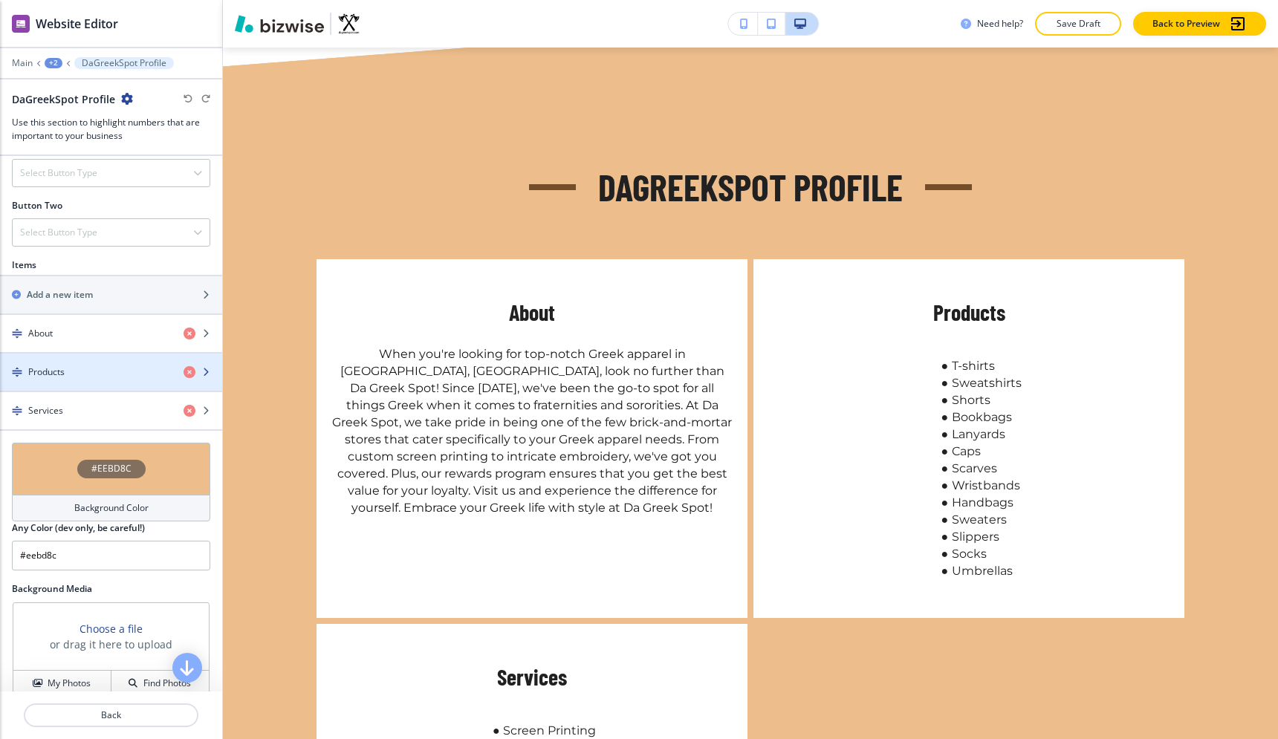
click at [105, 366] on div "Products" at bounding box center [86, 372] width 172 height 13
click at [137, 373] on div "Products" at bounding box center [86, 372] width 172 height 13
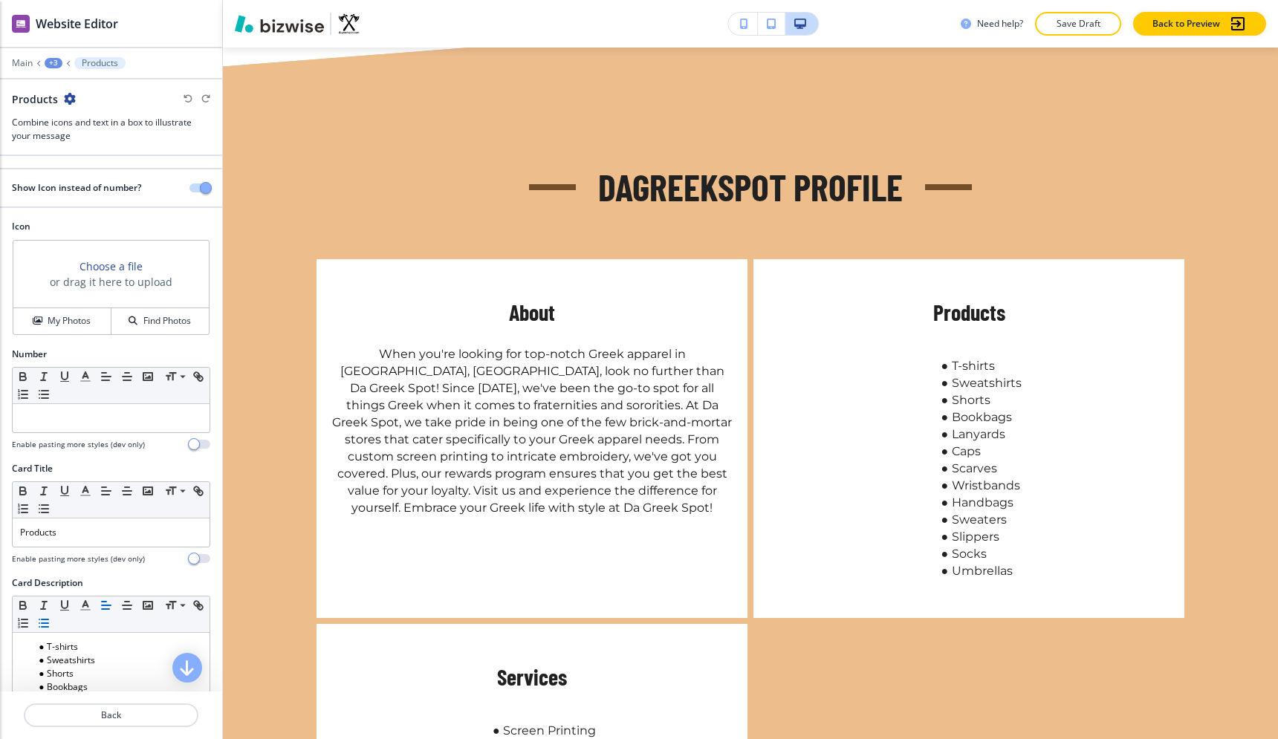
scroll to position [224, 0]
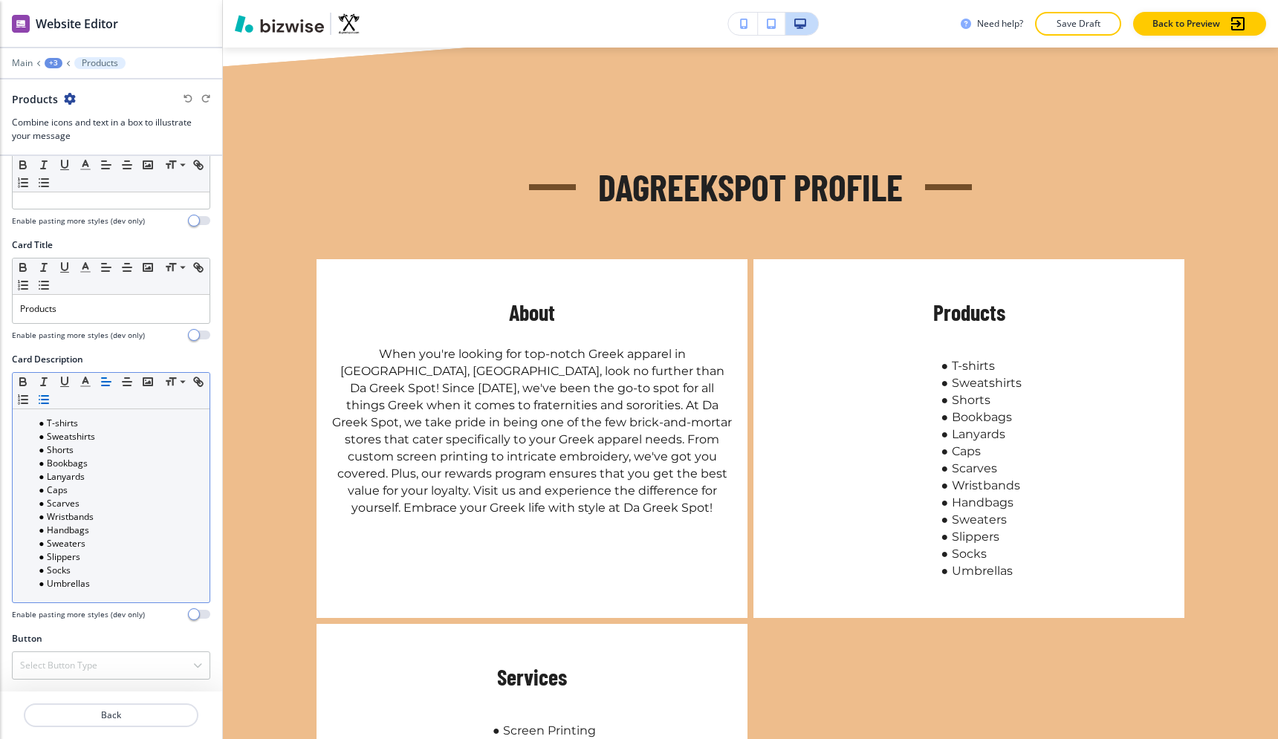
click at [129, 460] on li "Bookbags" at bounding box center [117, 463] width 169 height 13
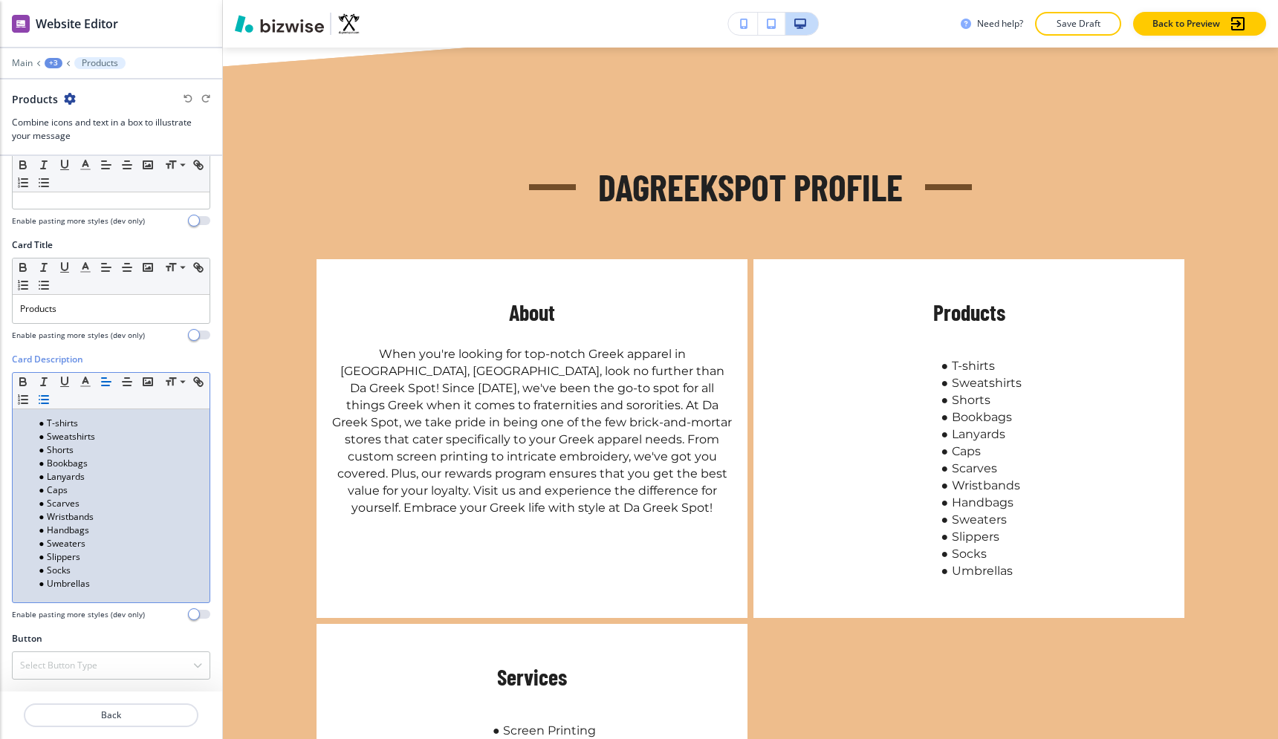
click at [129, 460] on li "Bookbags" at bounding box center [117, 463] width 169 height 13
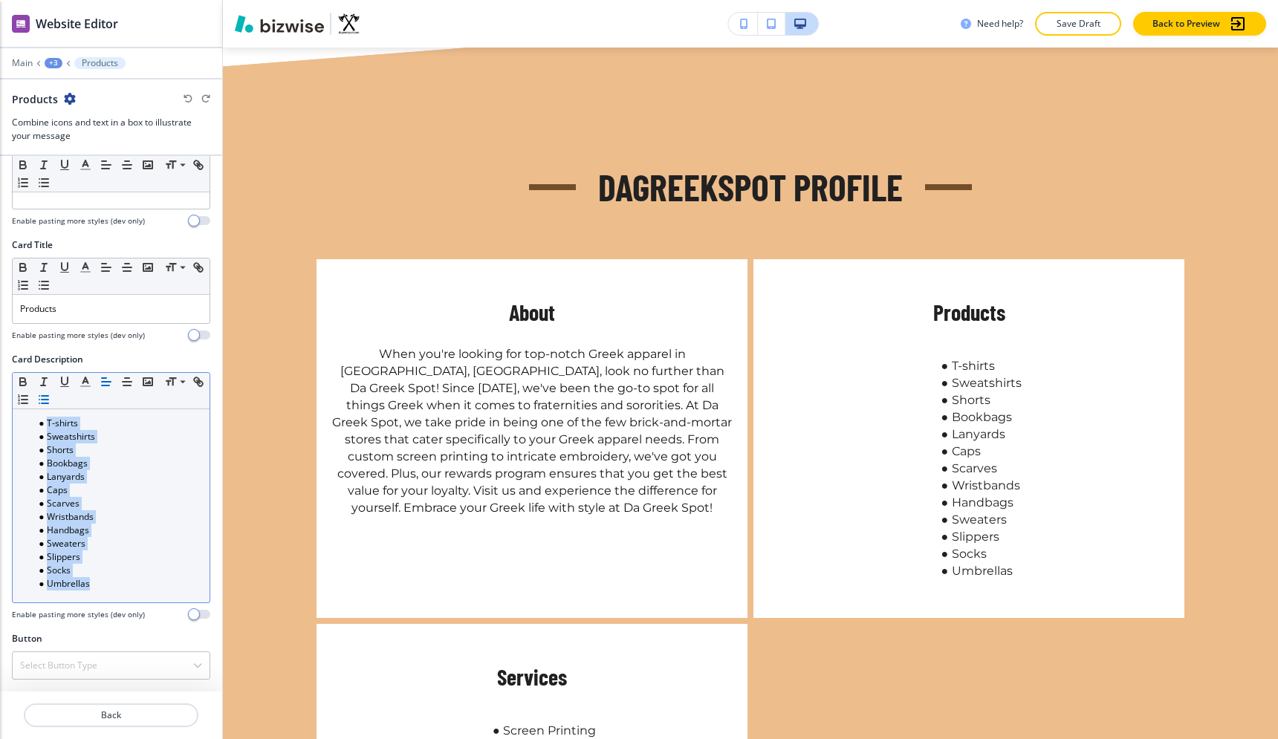
click at [102, 389] on button "button" at bounding box center [106, 382] width 21 height 18
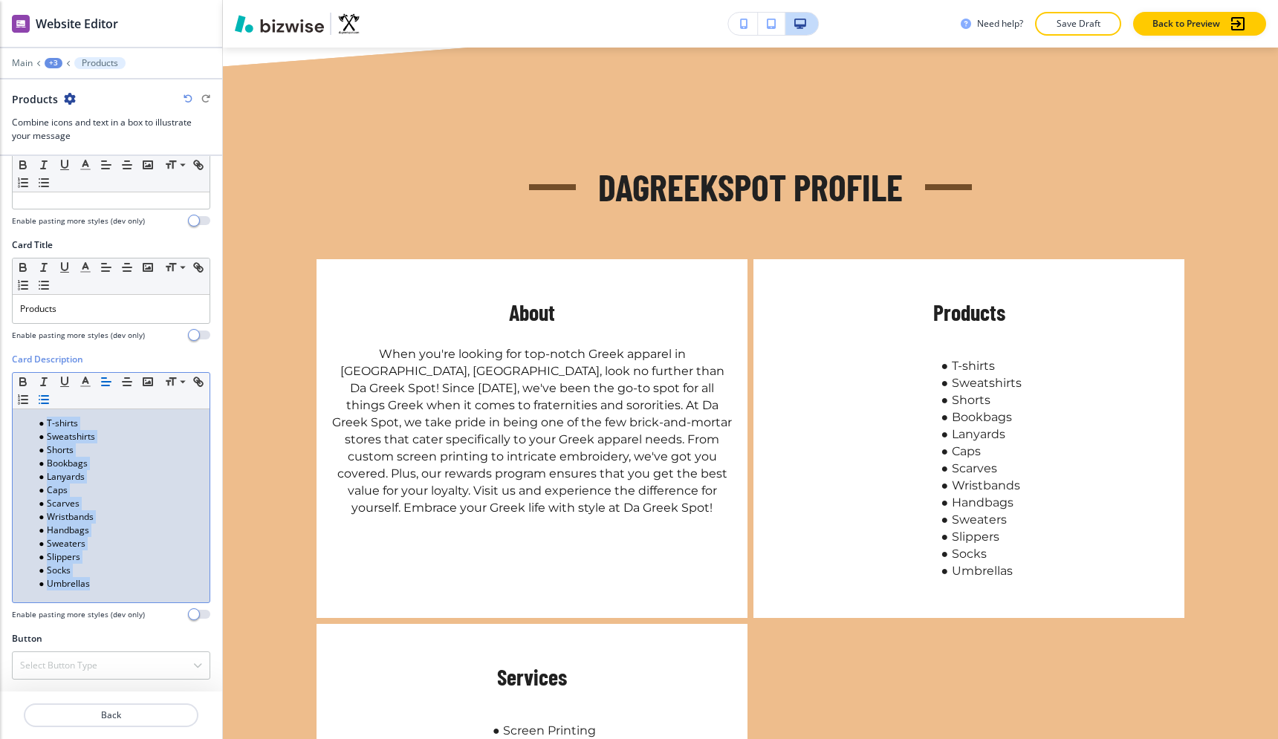
click at [104, 386] on line "button" at bounding box center [105, 386] width 7 height 0
click at [123, 382] on line "button" at bounding box center [127, 382] width 9 height 0
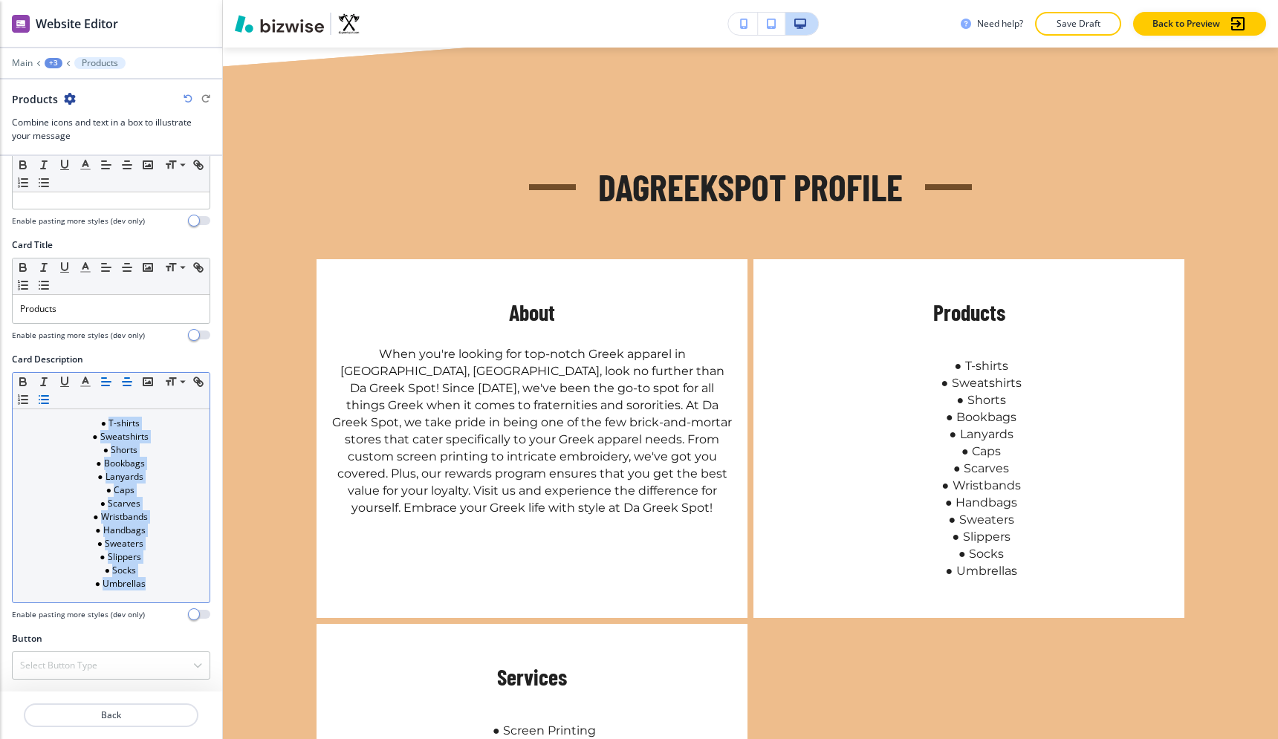
click at [112, 384] on icon "button" at bounding box center [106, 381] width 13 height 13
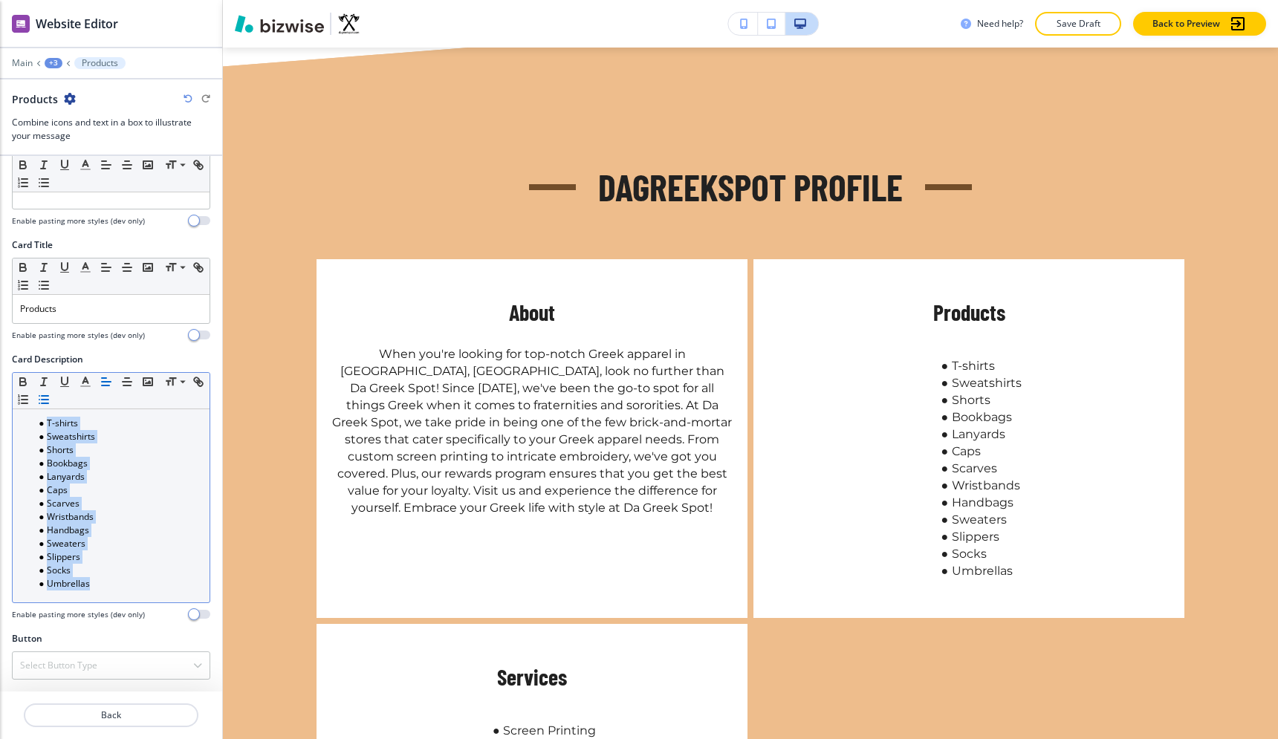
click at [44, 398] on icon "button" at bounding box center [43, 399] width 13 height 13
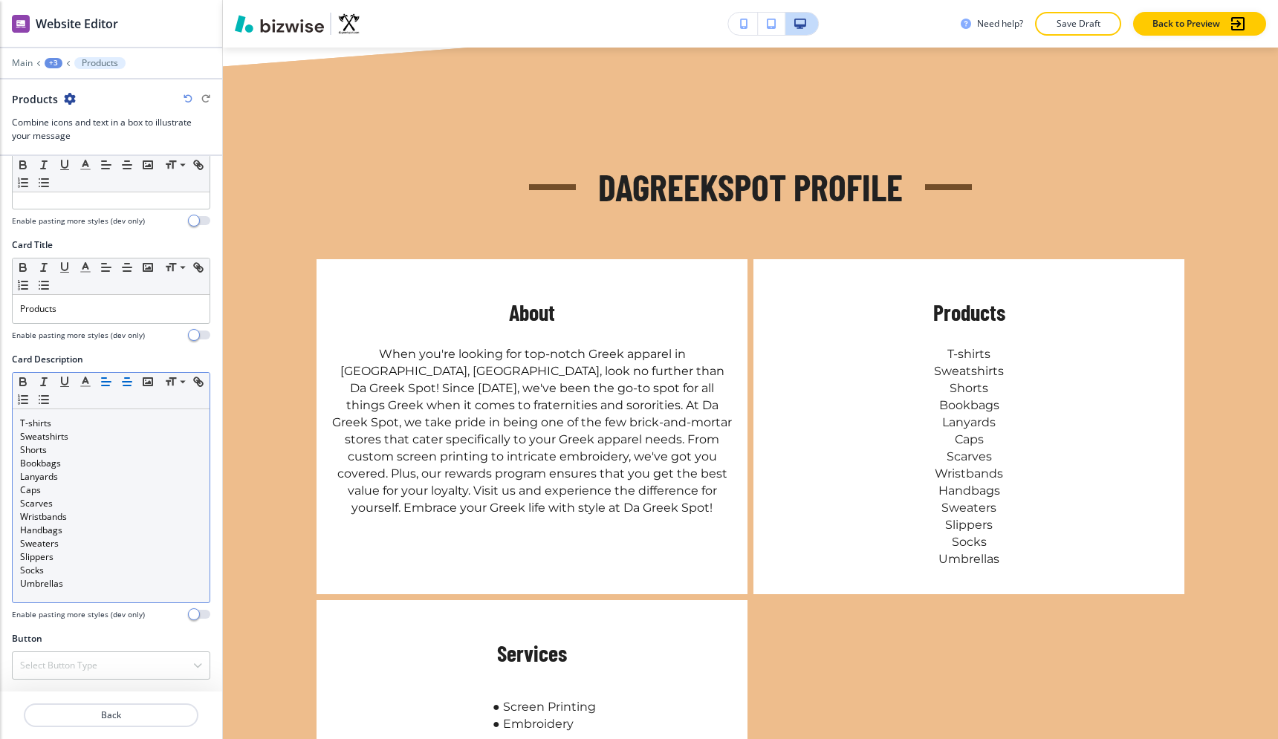
click at [122, 383] on icon "button" at bounding box center [126, 381] width 13 height 13
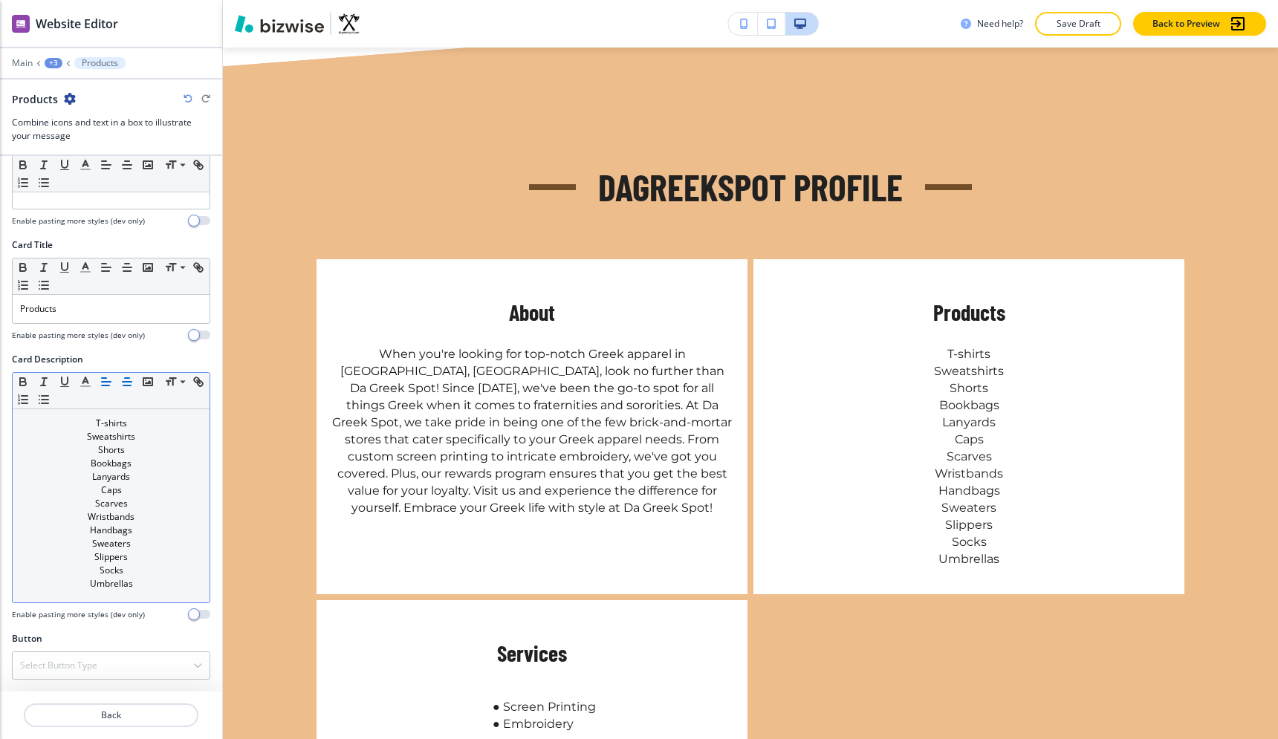
click at [105, 383] on icon "button" at bounding box center [106, 381] width 13 height 13
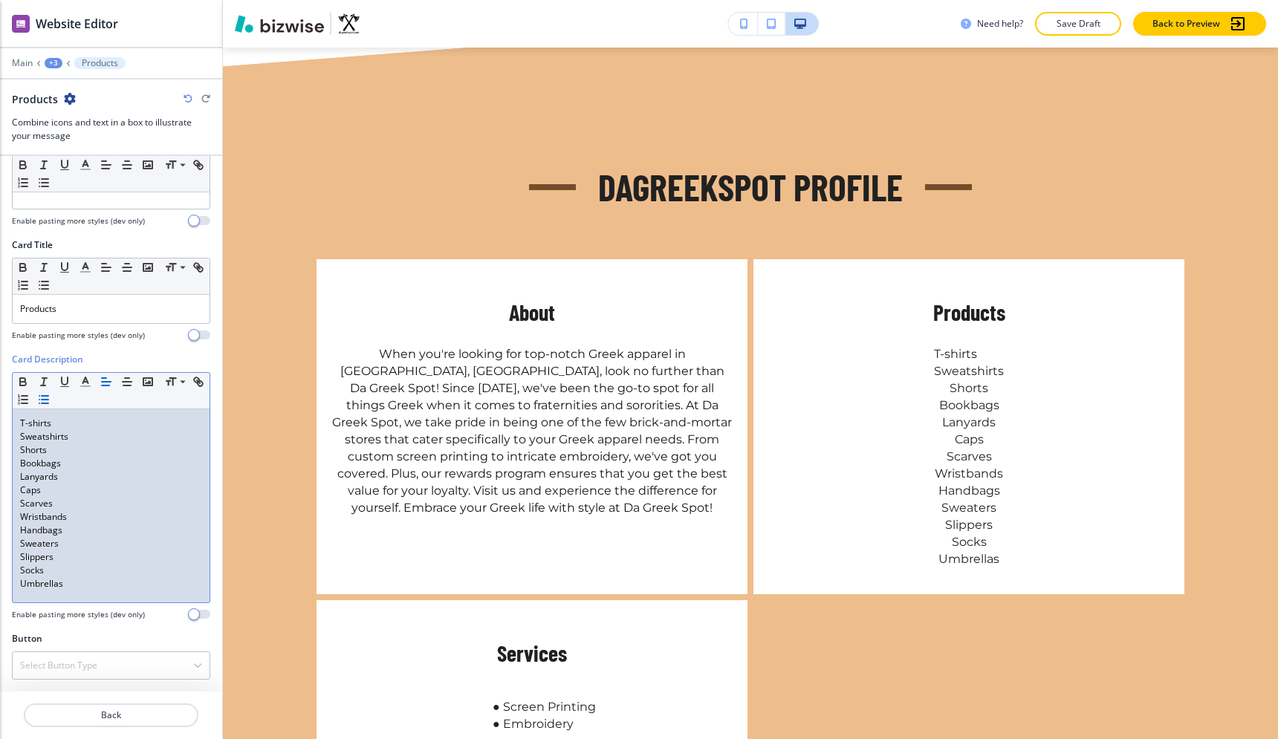
click at [39, 400] on icon "button" at bounding box center [43, 399] width 13 height 13
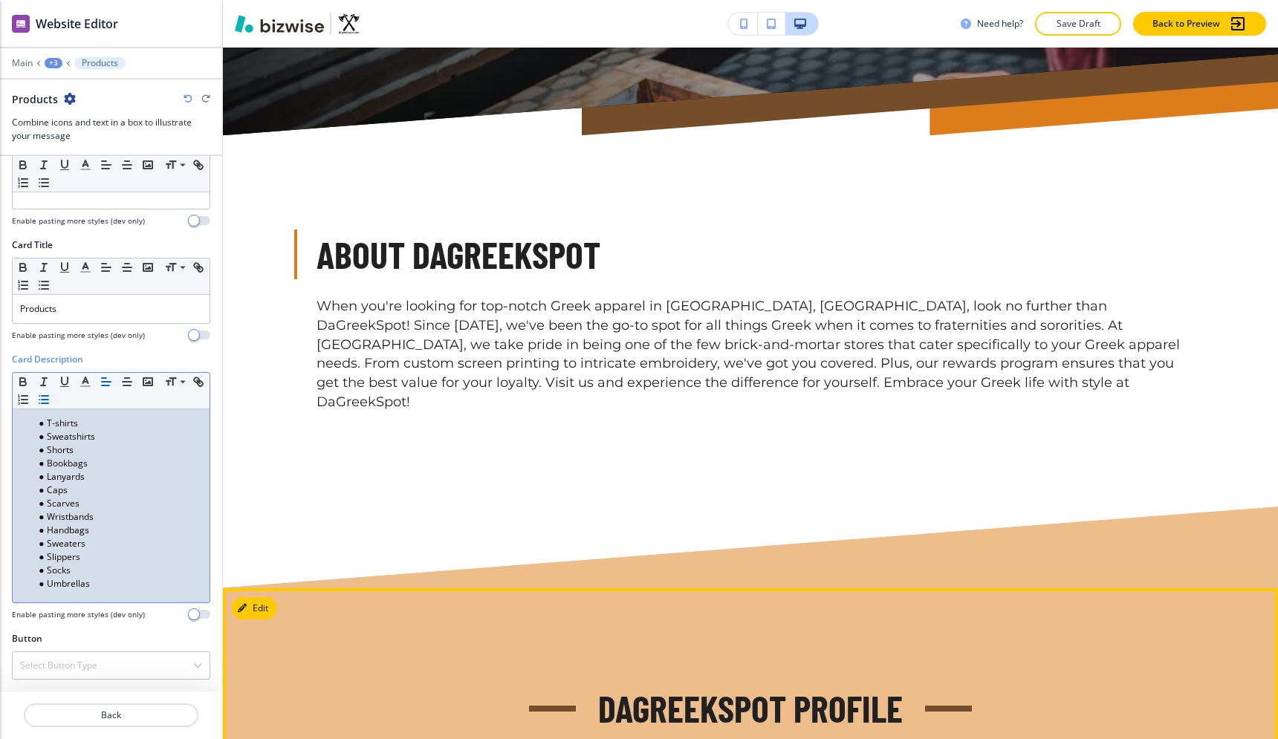
scroll to position [0, 0]
